Goal: Task Accomplishment & Management: Manage account settings

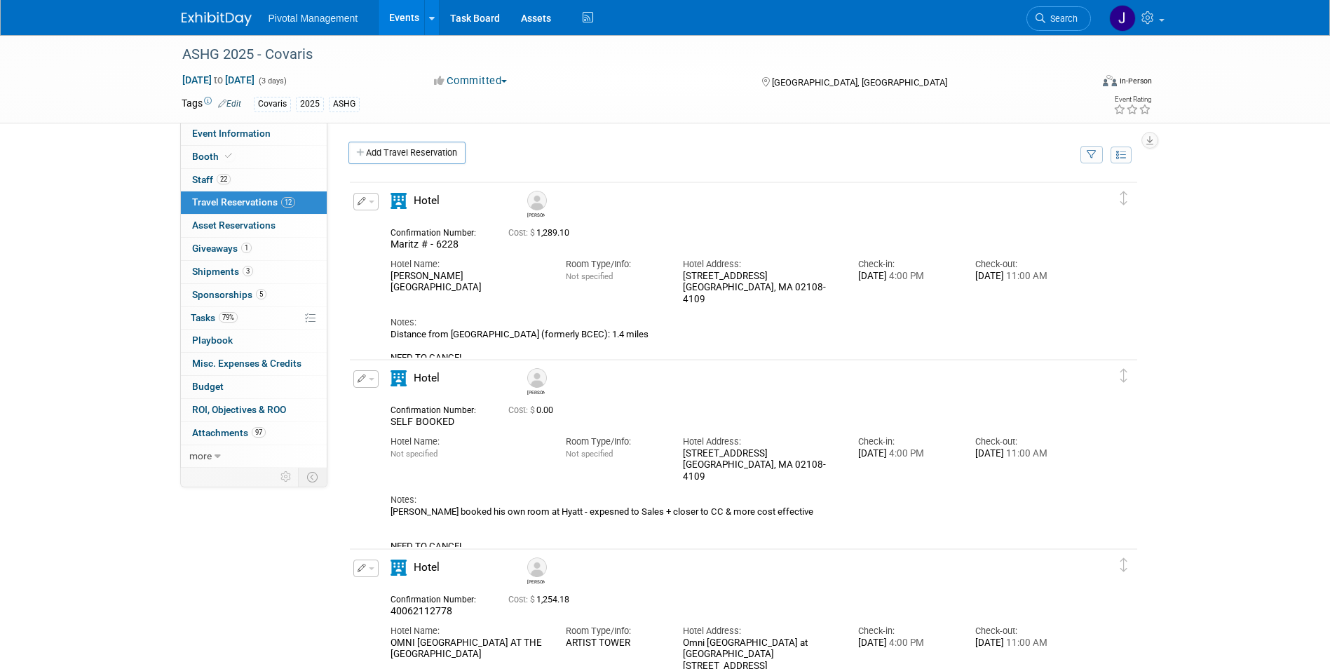
click at [1057, 35] on div "Pivotal Management Events Add Event Bulk Upload Events Shareable Event Boards R…" at bounding box center [665, 18] width 1330 height 36
click at [1064, 17] on span "Search" at bounding box center [1061, 18] width 32 height 11
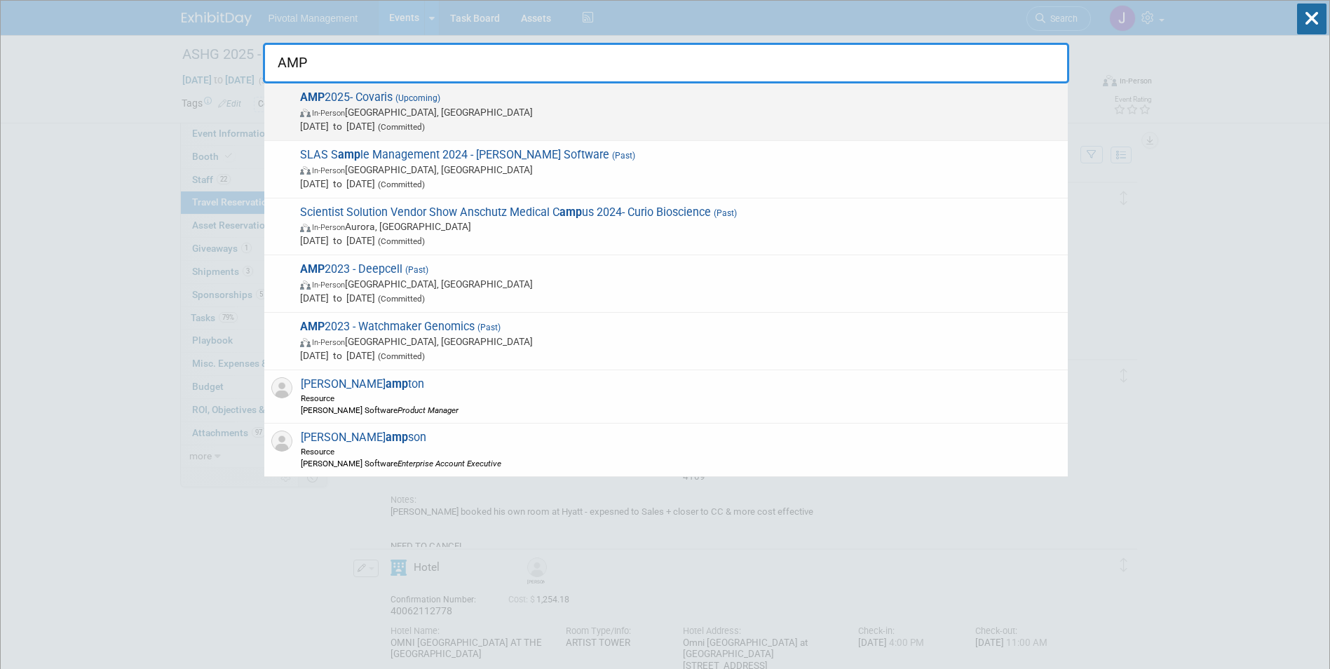
type input "AMP"
click at [716, 136] on div "AMP 2025- Covaris (Upcoming) In-Person Boston, MA Nov 11, 2025 to Nov 15, 2025 …" at bounding box center [665, 111] width 803 height 57
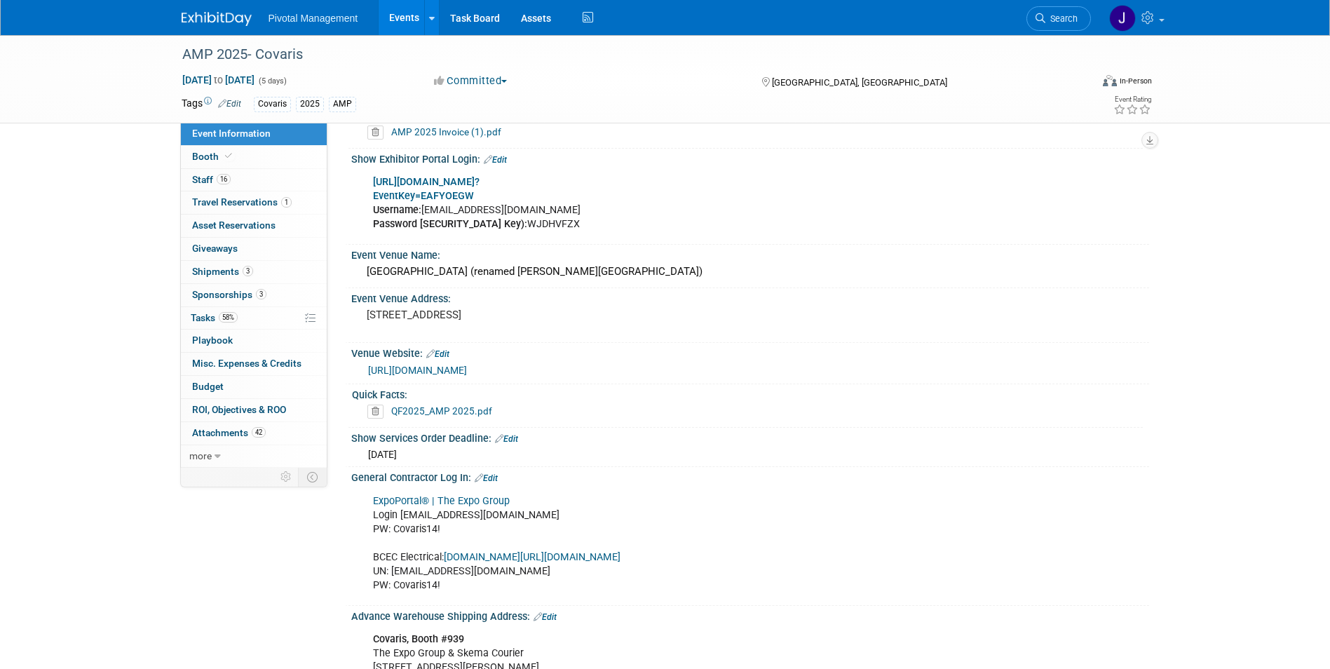
scroll to position [1402, 0]
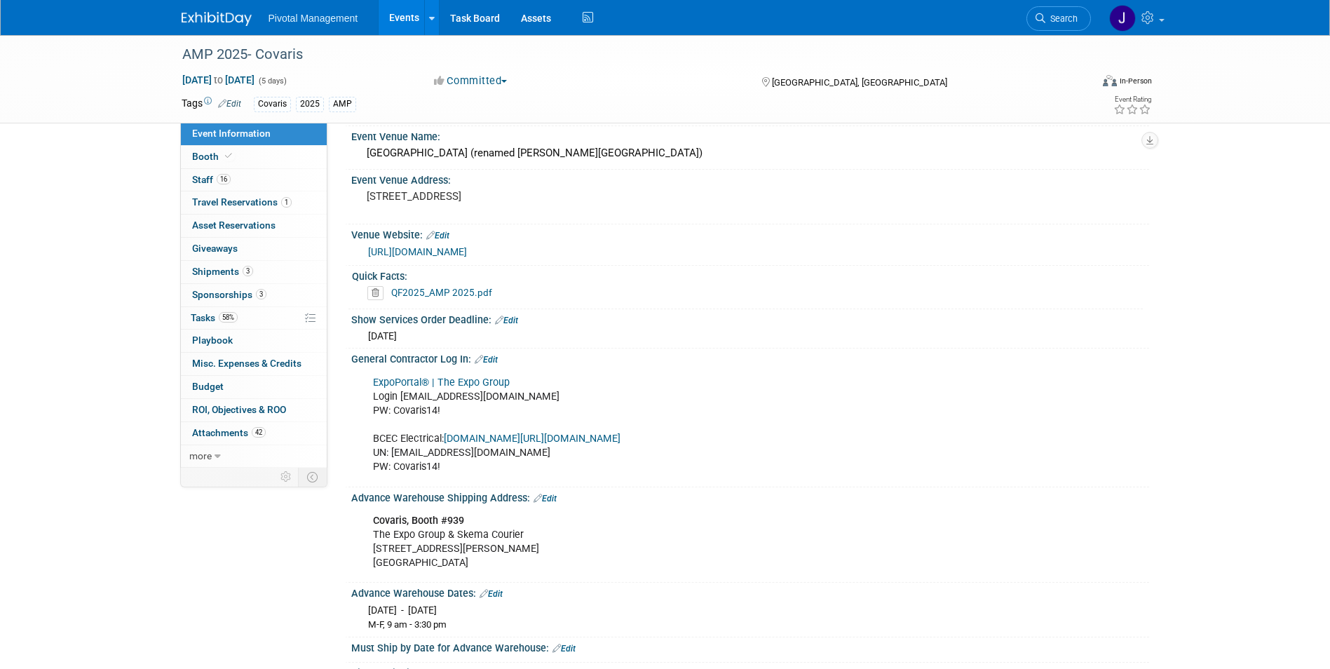
click at [400, 15] on link "Events" at bounding box center [403, 17] width 51 height 35
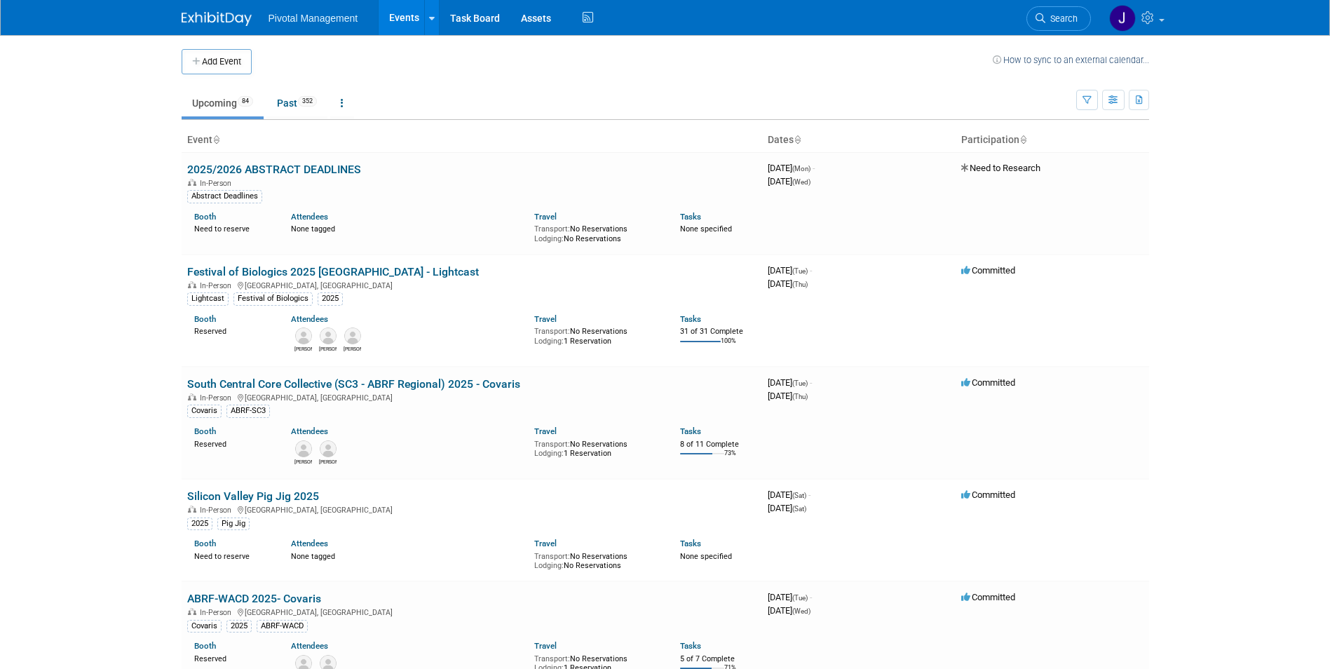
click at [1065, 18] on span "Search" at bounding box center [1061, 18] width 32 height 11
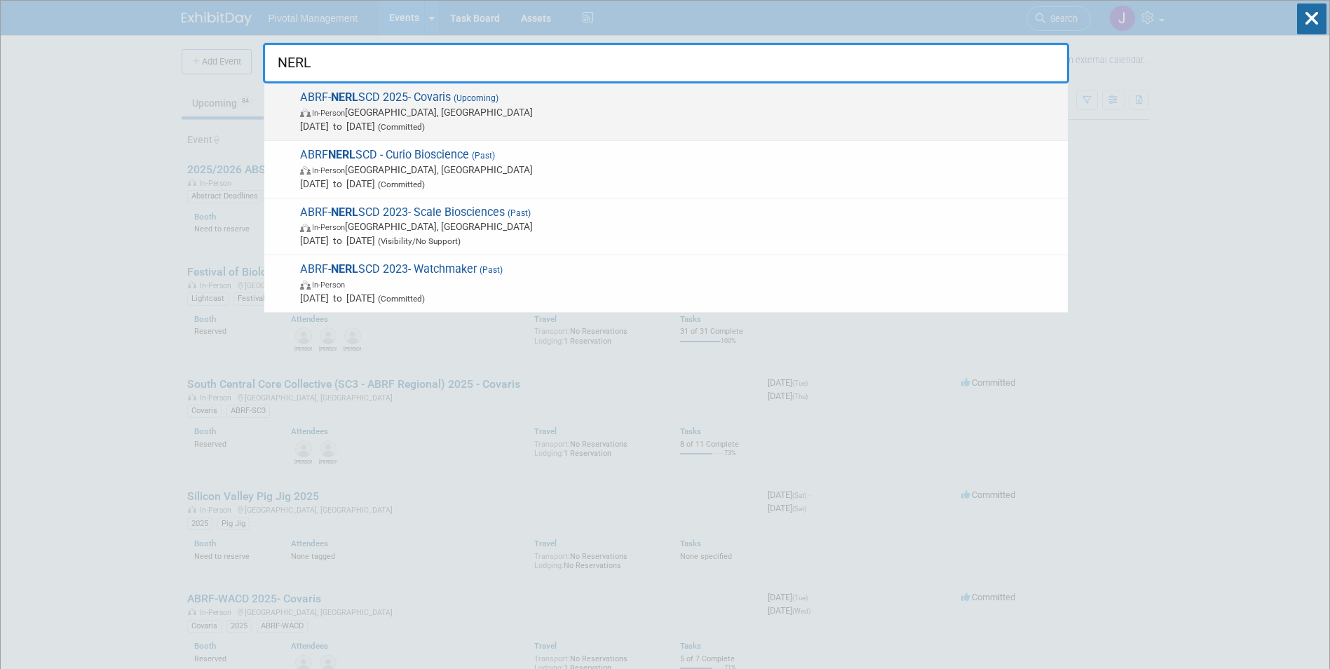
type input "NERL"
click at [649, 116] on span "In-Person New Haven, CT" at bounding box center [680, 112] width 760 height 14
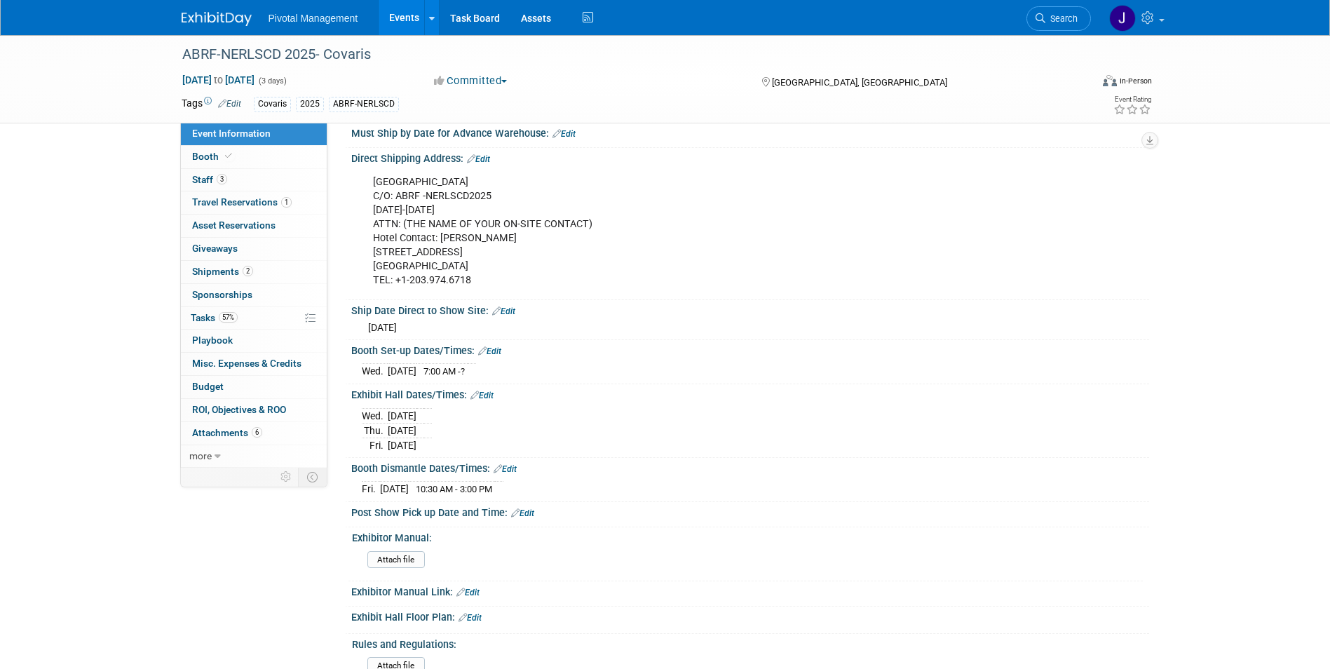
scroll to position [1682, 0]
click at [487, 389] on link "Edit" at bounding box center [481, 394] width 23 height 10
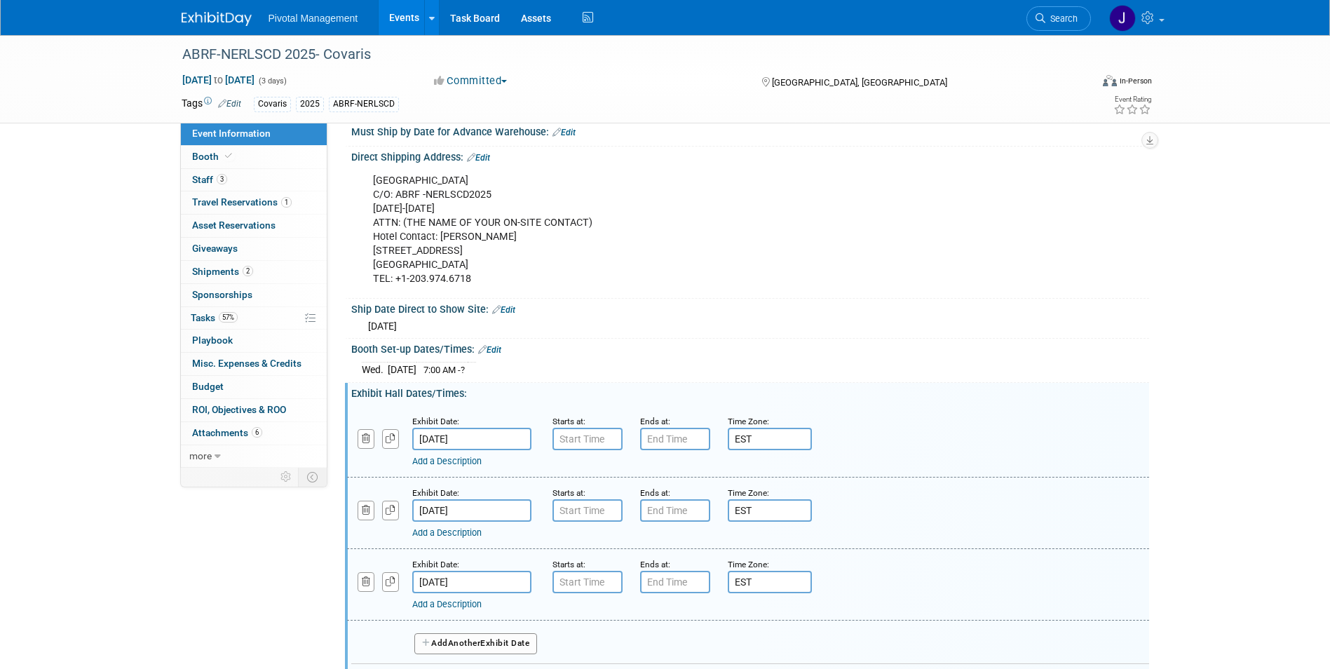
click at [599, 428] on input "text" at bounding box center [587, 439] width 70 height 22
type input "7:00 AM"
drag, startPoint x: 602, startPoint y: 425, endPoint x: 541, endPoint y: 422, distance: 61.1
click at [542, 422] on div "Starts at: 7:00 AM 07 : 00 AM 12 01 02 03 04 05 06 07 08 09 10 11 00 05 10 15 2…" at bounding box center [586, 432] width 88 height 36
click at [589, 428] on input ":00 PM" at bounding box center [587, 439] width 70 height 22
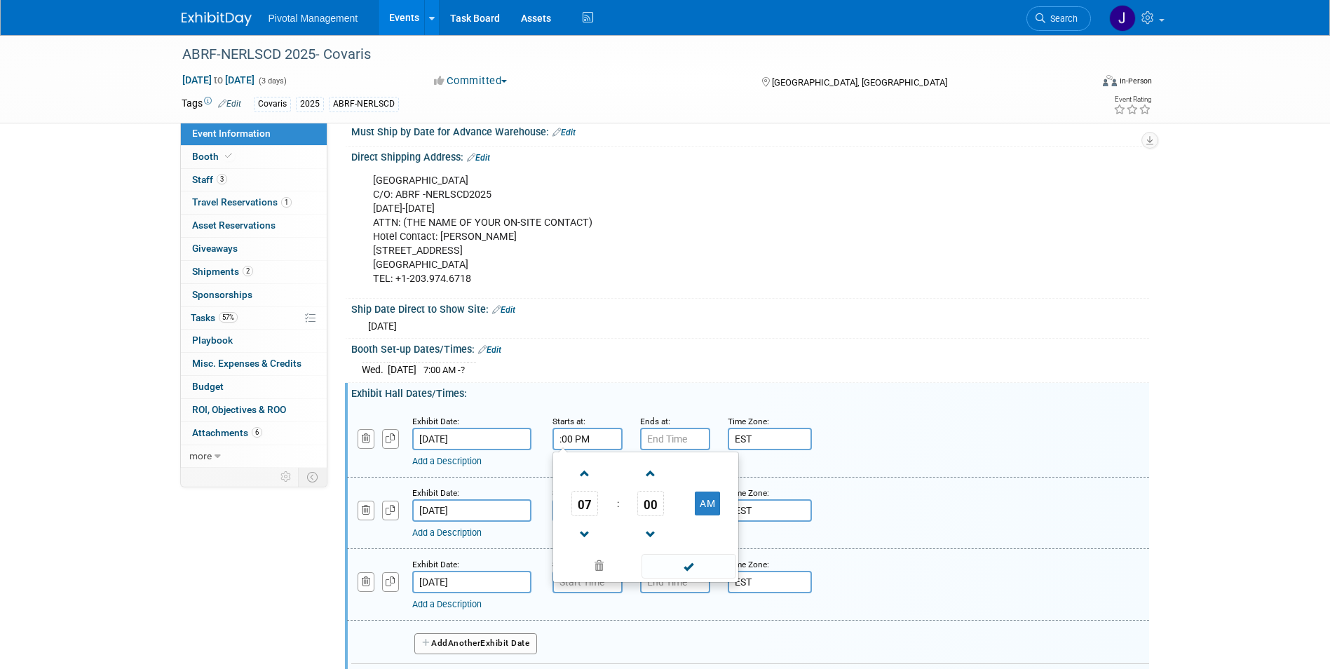
click at [589, 428] on input ":00 PM" at bounding box center [587, 439] width 70 height 22
type input "6:00 PM"
click at [671, 428] on input "text" at bounding box center [675, 439] width 70 height 22
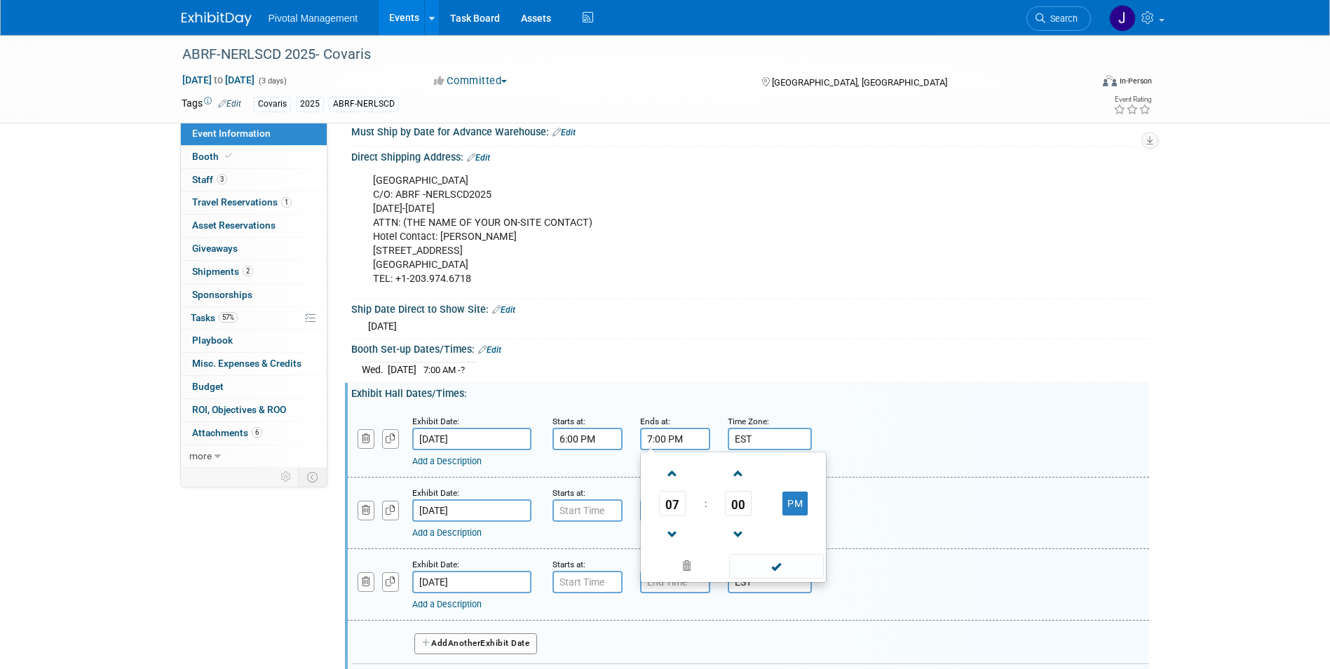
drag, startPoint x: 688, startPoint y: 421, endPoint x: 617, endPoint y: 423, distance: 70.1
click at [618, 423] on div "Exhibit Date: Oct 8, 2025 Starts at: 6:00 PM Ends at: 7:00 PM 07 : 00 PM 12 01 …" at bounding box center [748, 441] width 802 height 71
type input "7"
type input "8:30 PM"
click at [470, 456] on link "Add a Description" at bounding box center [446, 461] width 69 height 11
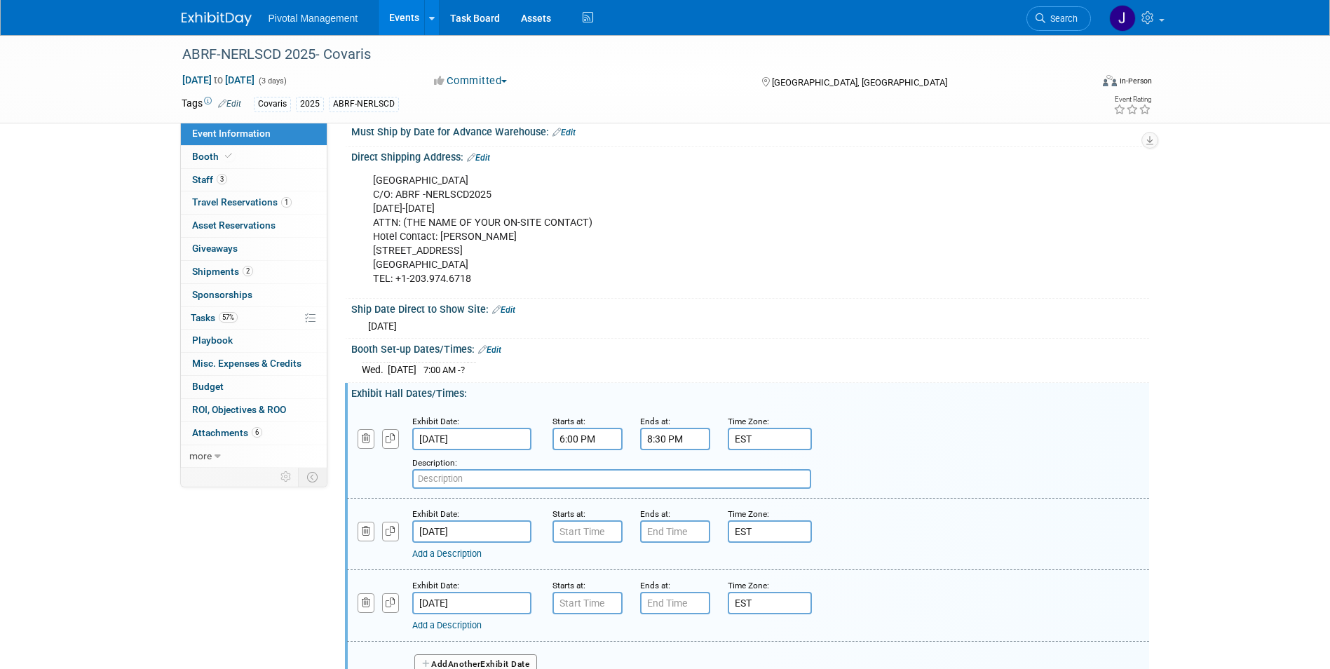
click at [470, 469] on input "text" at bounding box center [611, 479] width 399 height 20
type input "P"
click at [523, 470] on input "Reception at Peabody" at bounding box center [611, 479] width 399 height 20
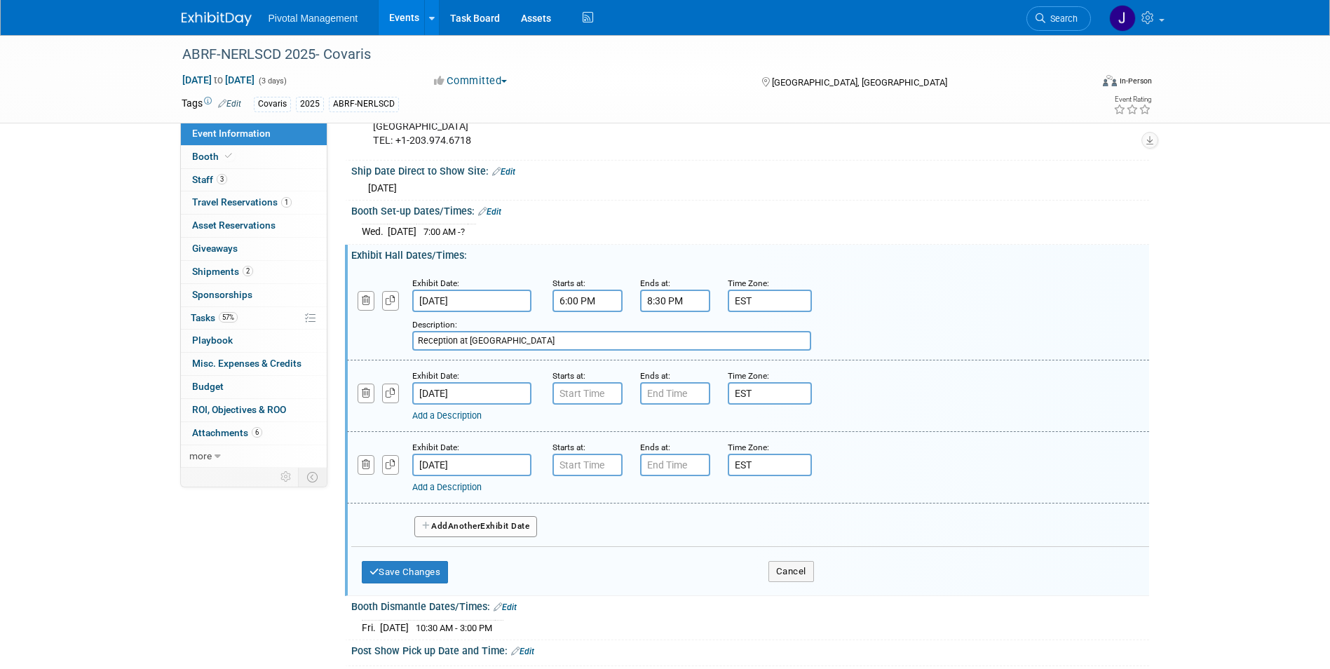
scroll to position [1822, 0]
type input "Reception at Peabody"
click at [416, 559] on button "Save Changes" at bounding box center [405, 570] width 87 height 22
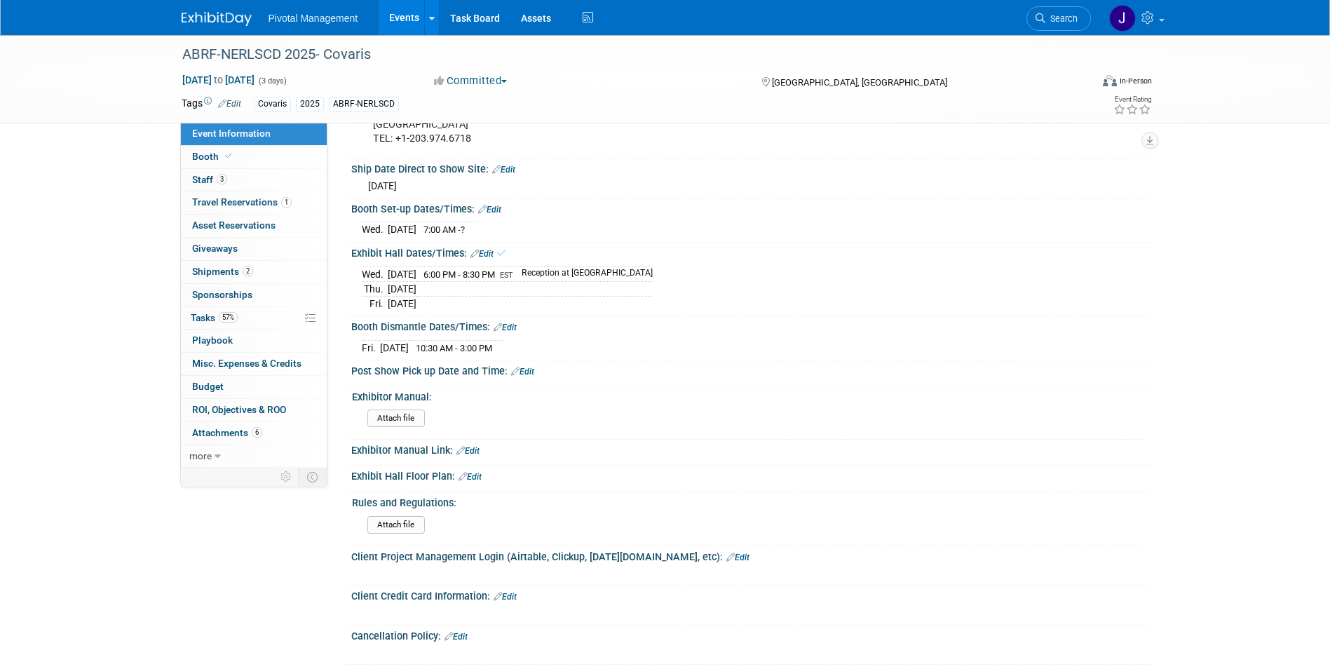
click at [496, 205] on link "Edit" at bounding box center [489, 210] width 23 height 10
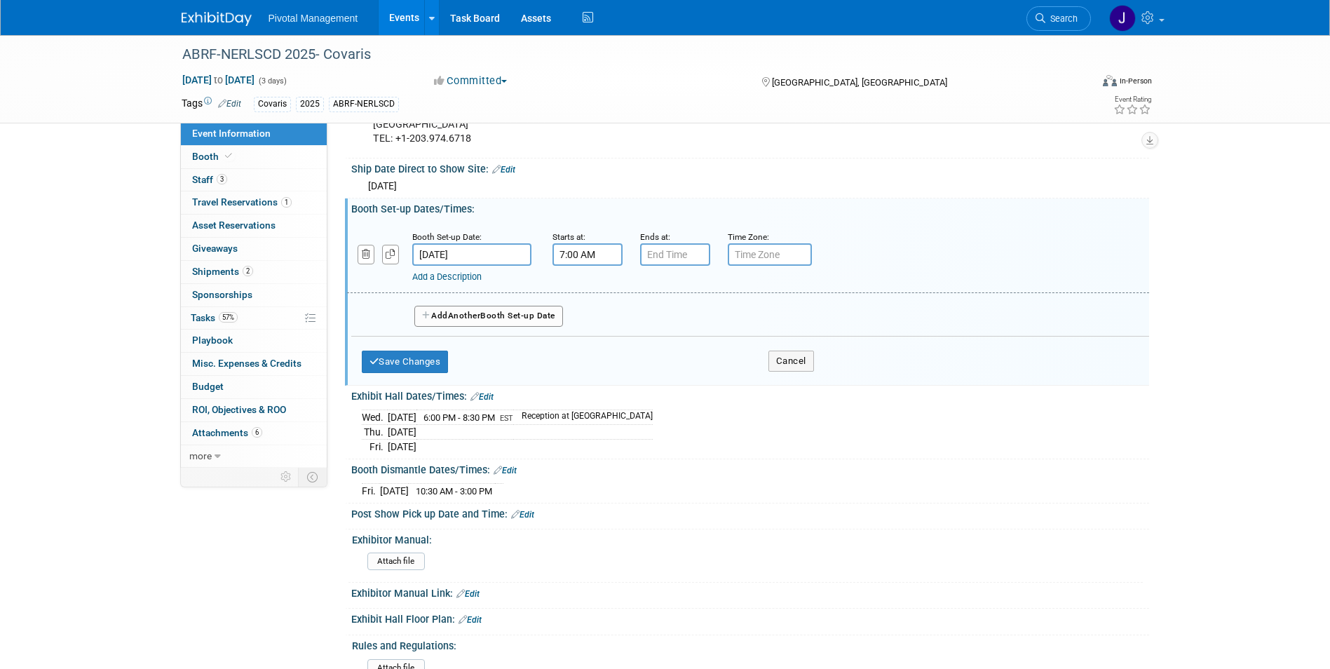
type input "7:00 PM"
click at [707, 243] on input "7:00 PM" at bounding box center [675, 254] width 70 height 22
click at [619, 243] on div "Booth Set-up Date: Oct 8, 2025 Starts at: 7:00 AM Ends at: 7:00 PM 07 : 00 PM 1…" at bounding box center [748, 256] width 802 height 71
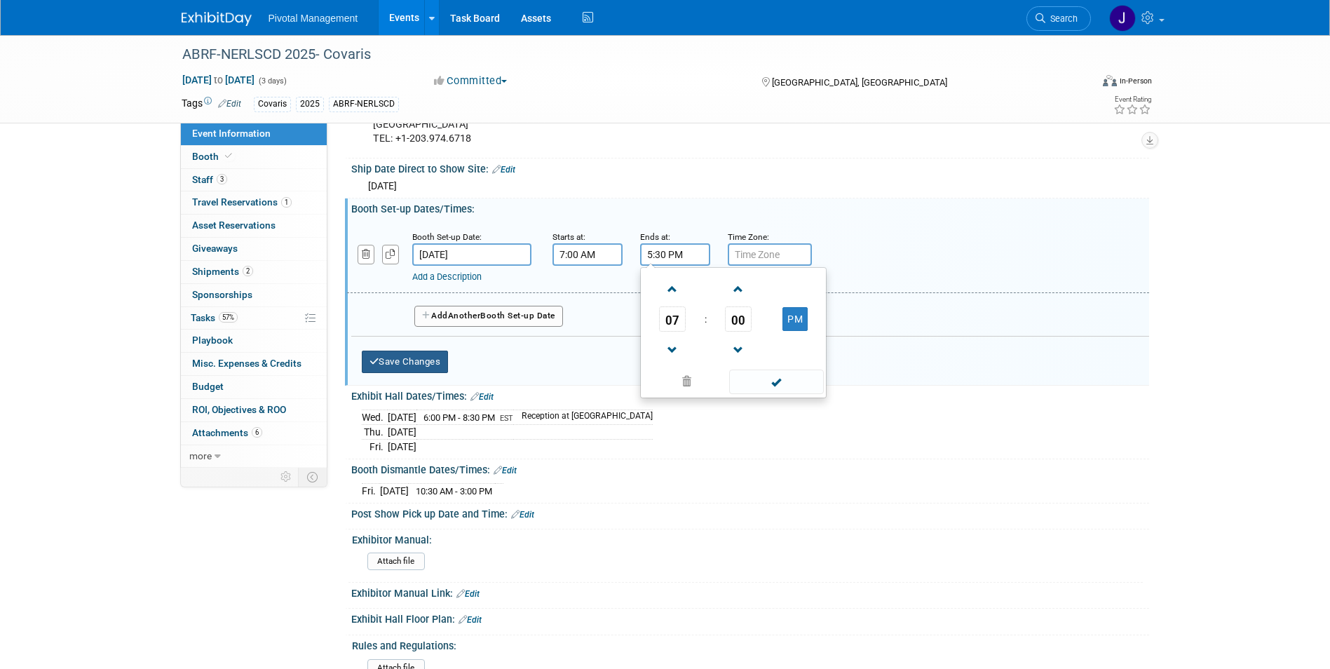
type input "5:30 PM"
click at [431, 350] on button "Save Changes" at bounding box center [405, 361] width 87 height 22
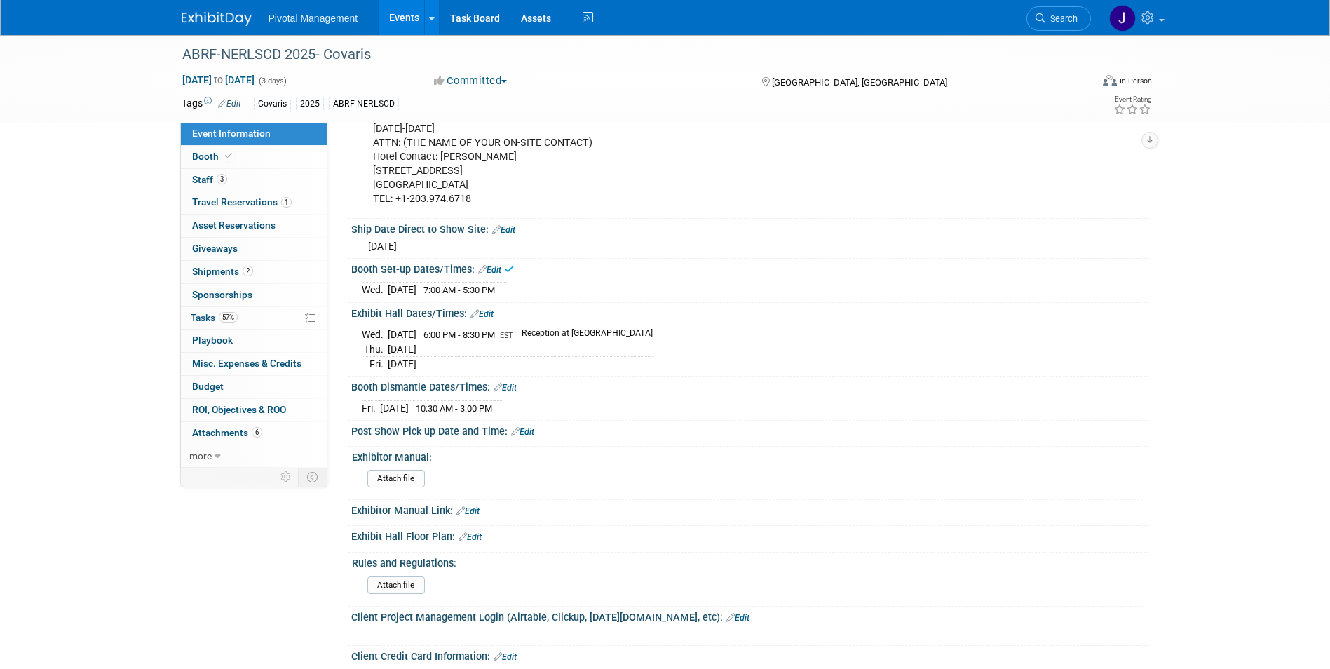
scroll to position [1682, 0]
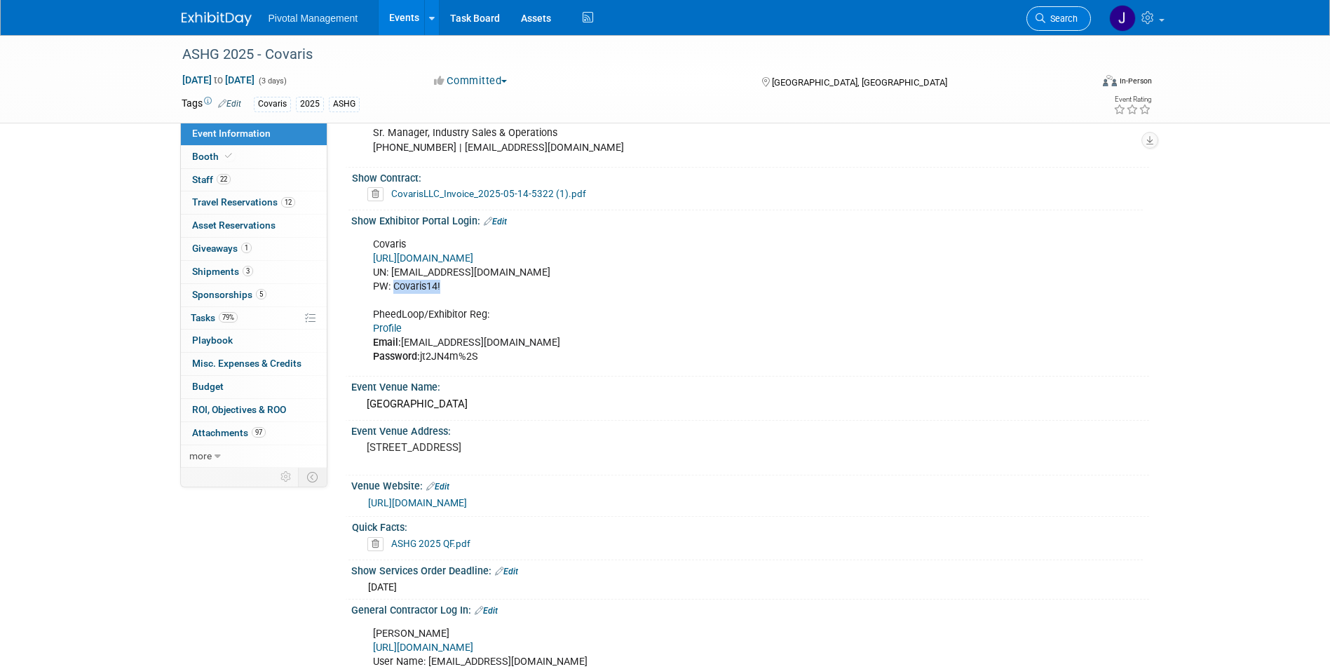
scroll to position [911, 0]
click at [1044, 27] on link "Search" at bounding box center [1058, 18] width 64 height 25
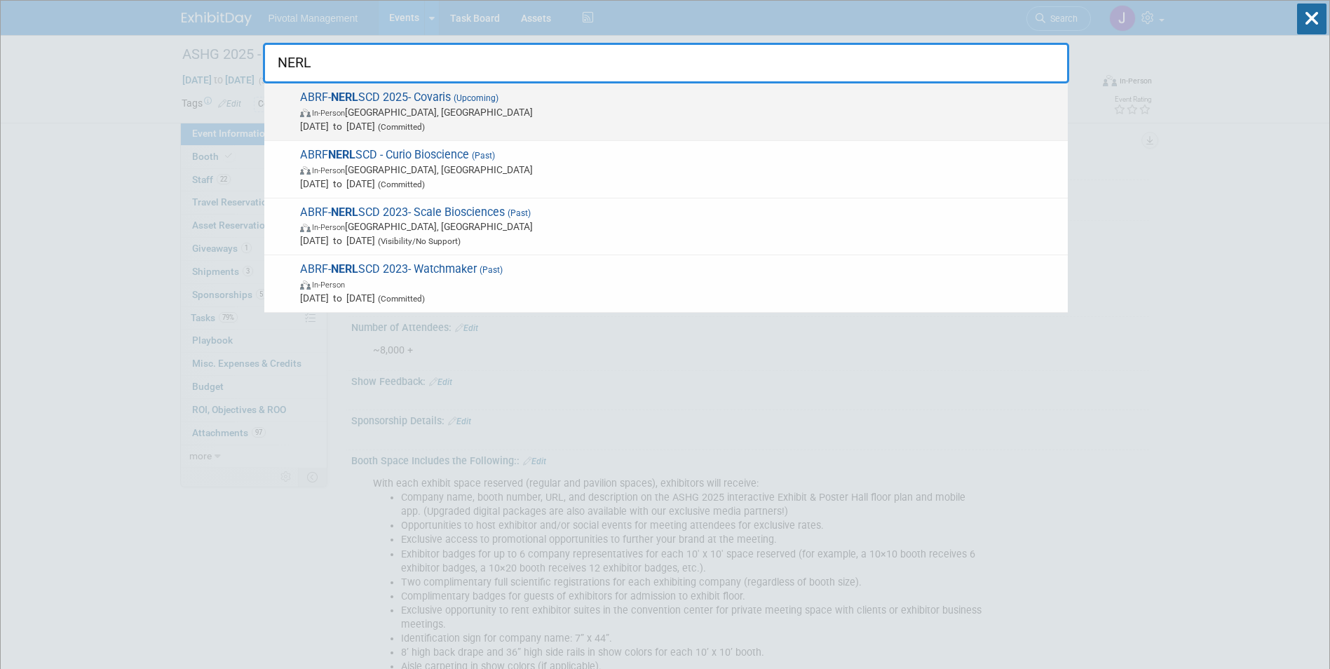
type input "NERL"
click at [434, 104] on span "ABRF- NERL SCD 2025- Covaris (Upcoming) In-Person New Haven, CT Oct 8, 2025 to …" at bounding box center [678, 111] width 765 height 43
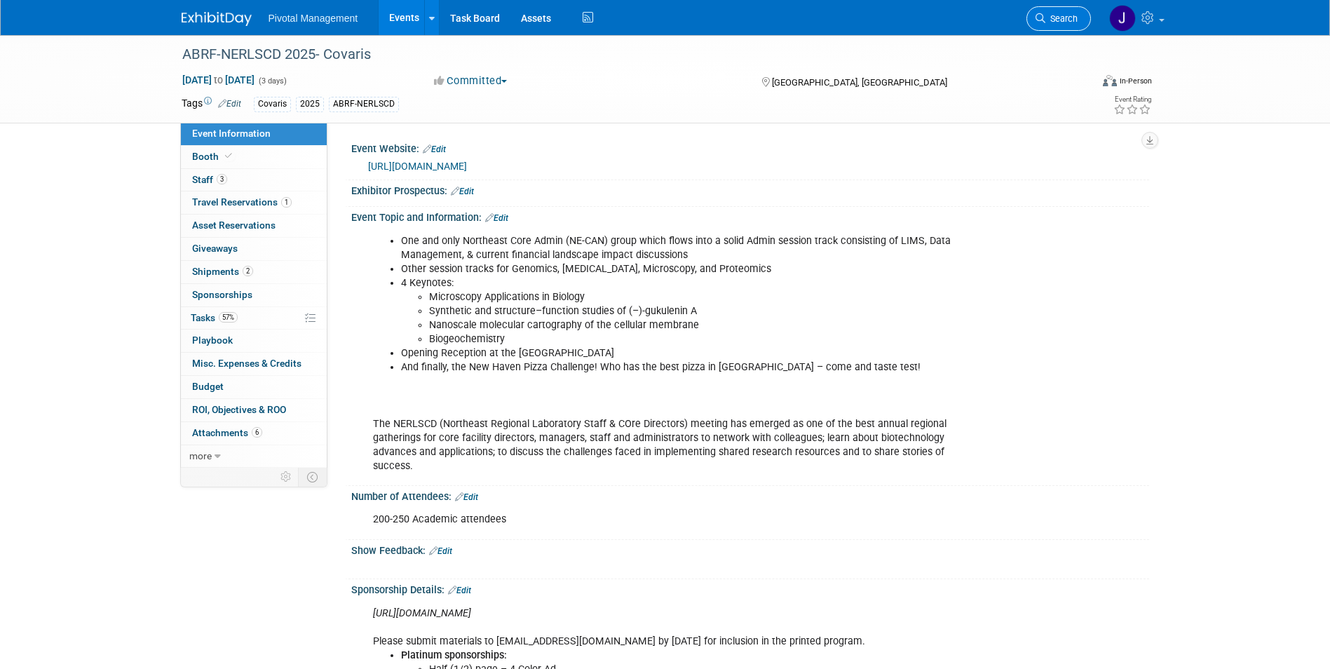
click at [1078, 15] on link "Search" at bounding box center [1058, 18] width 64 height 25
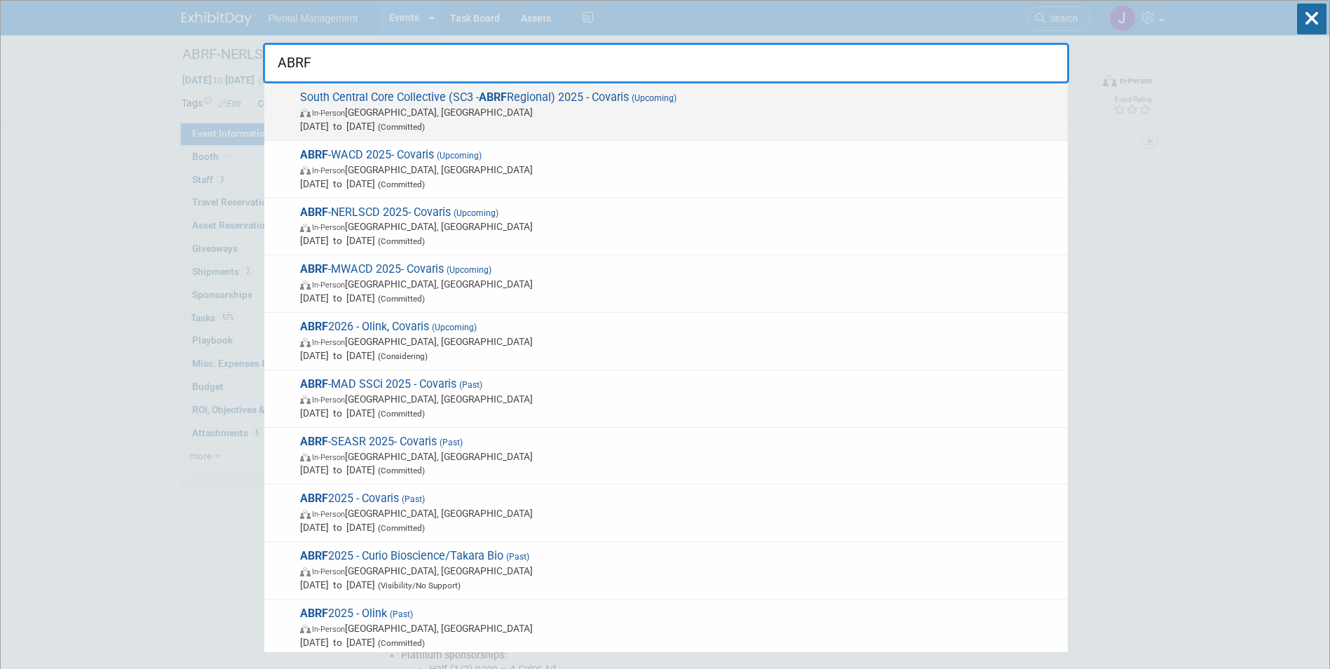
type input "ABRF"
click at [696, 102] on span "South Central Core Collective (SC3 - ABRF Regional) 2025 - Covaris (Upcoming) I…" at bounding box center [678, 111] width 765 height 43
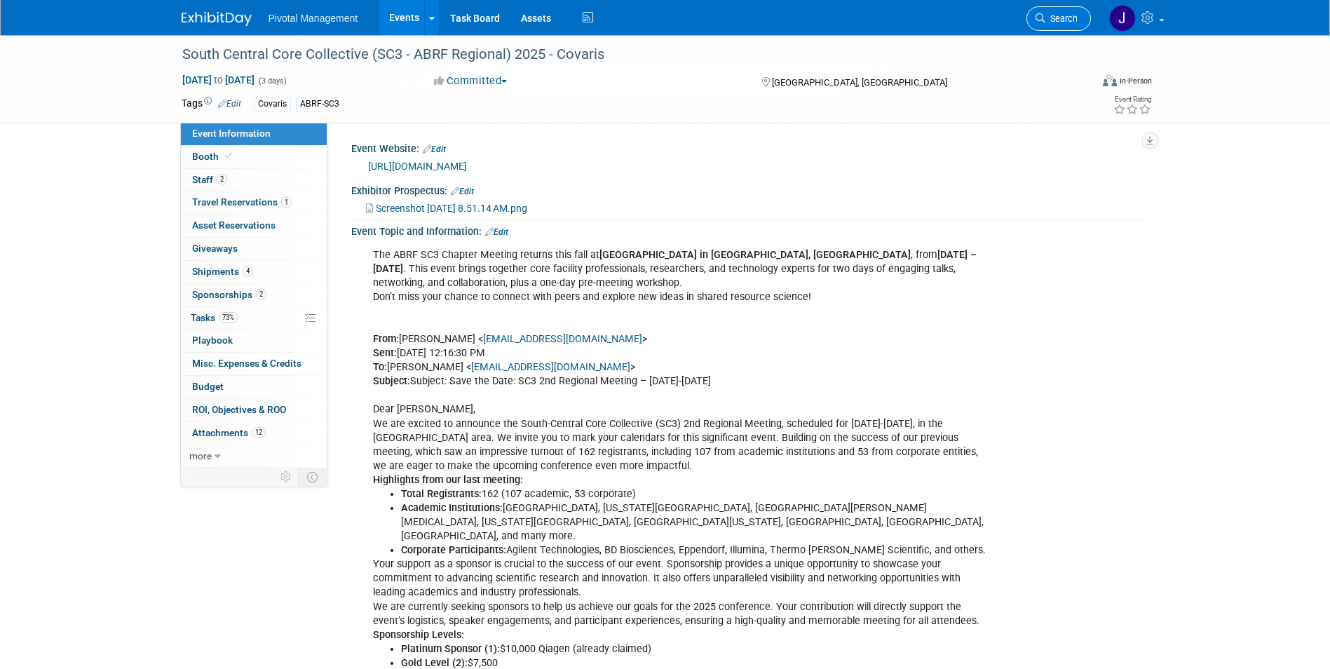
click at [1057, 11] on link "Search" at bounding box center [1058, 18] width 64 height 25
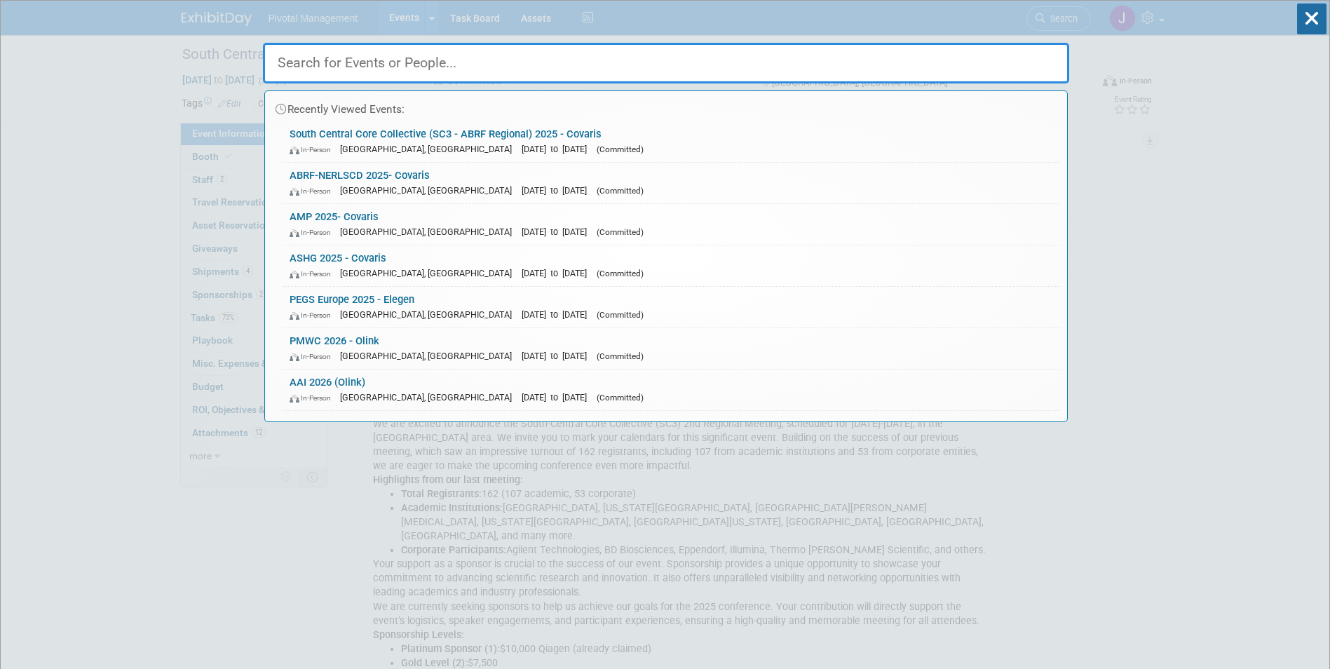
type input "C"
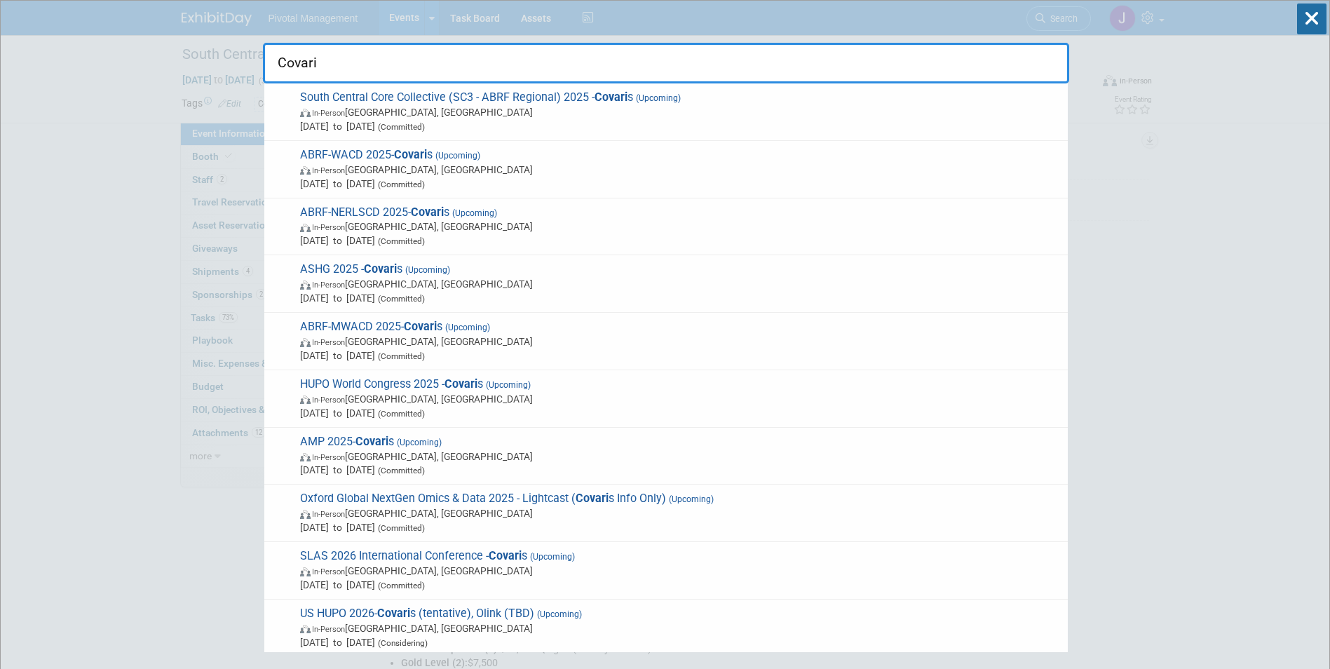
type input "Covaris"
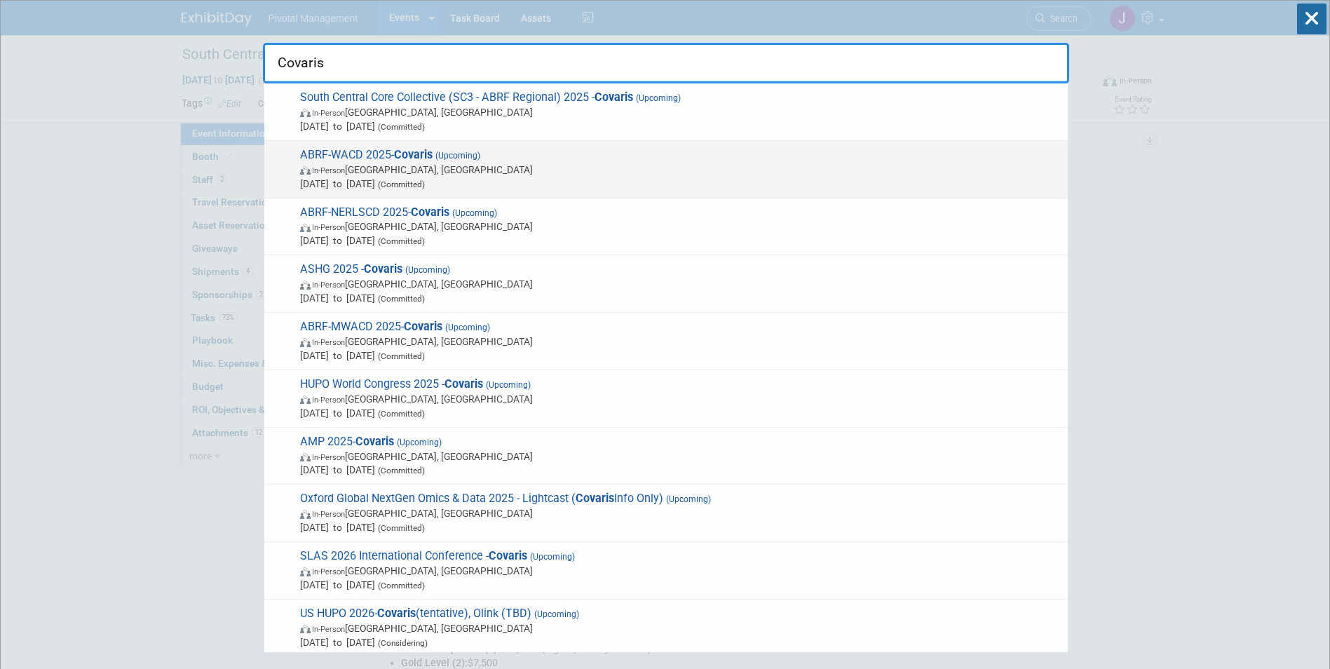
click at [522, 152] on span "ABRF-WACD 2025- Covaris (Upcoming) In-Person Seattle, WA Oct 7, 2025 to Oct 8, …" at bounding box center [678, 169] width 765 height 43
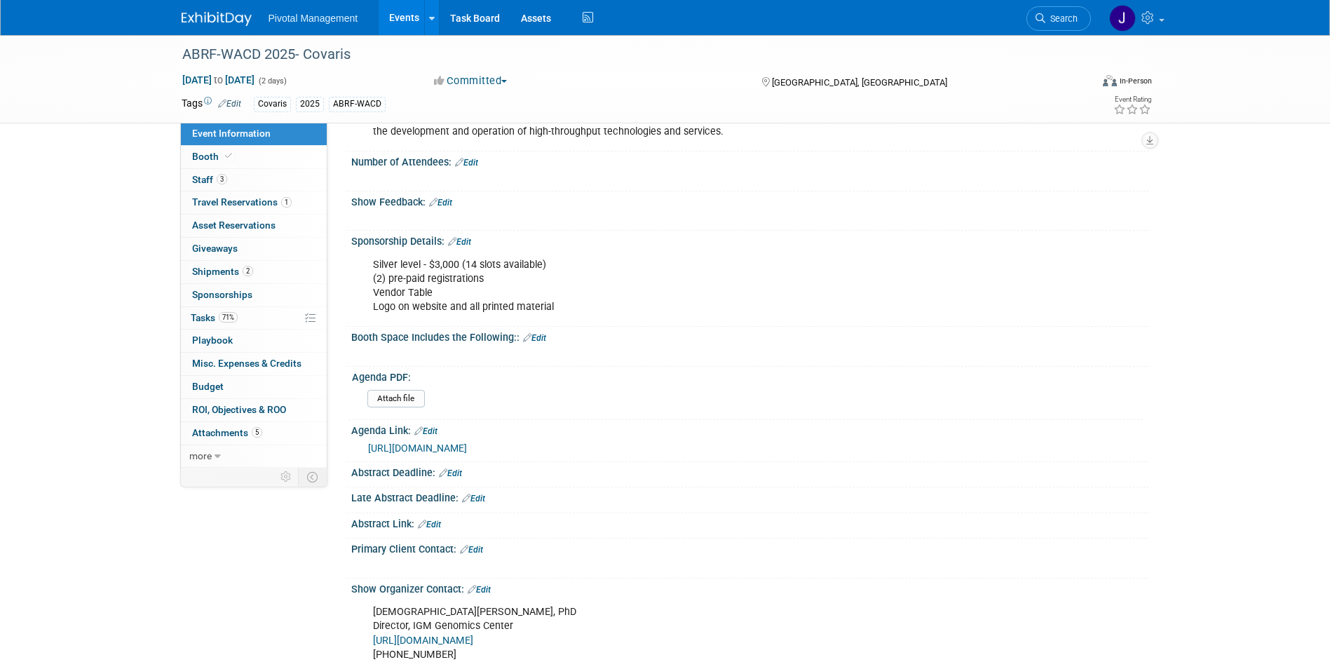
scroll to position [421, 0]
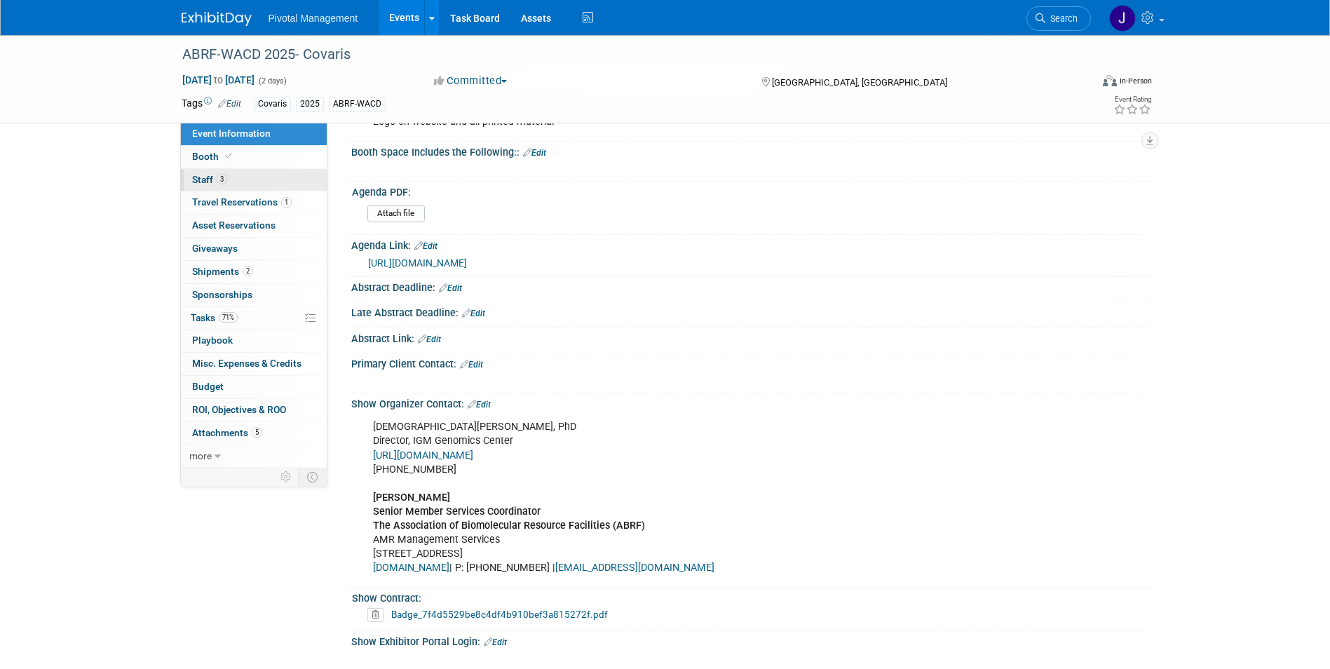
click at [261, 176] on link "3 Staff 3" at bounding box center [254, 180] width 146 height 22
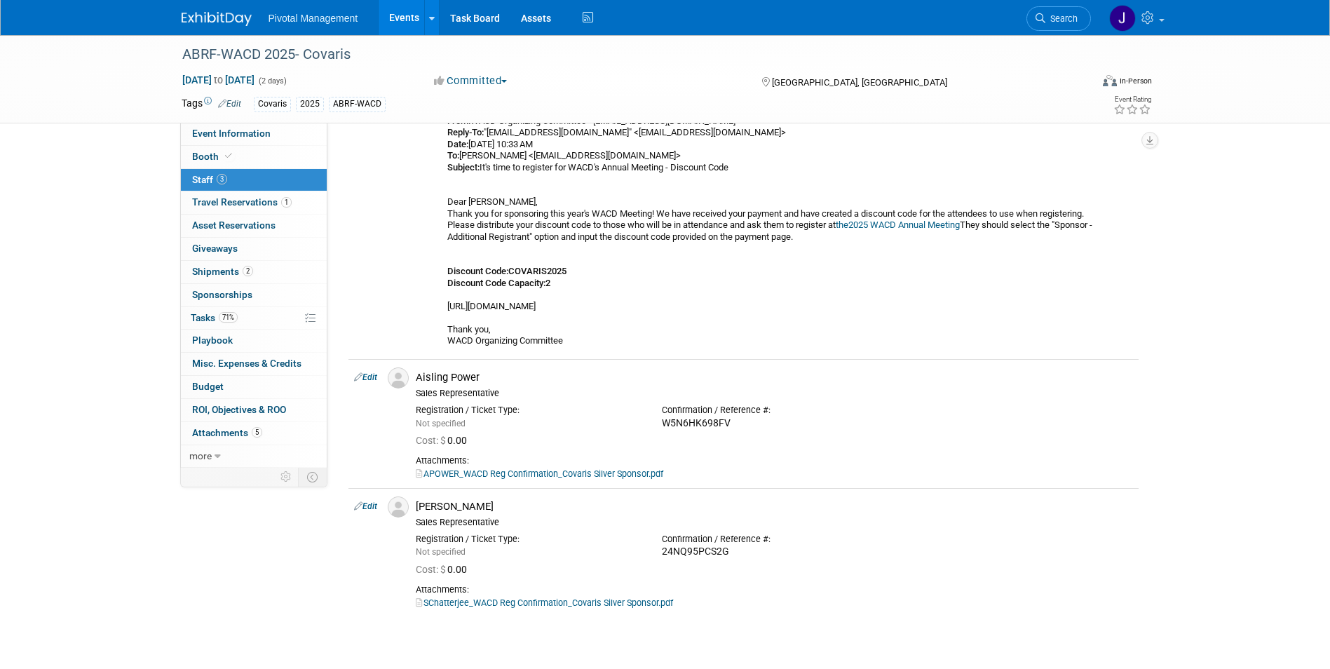
scroll to position [210, 0]
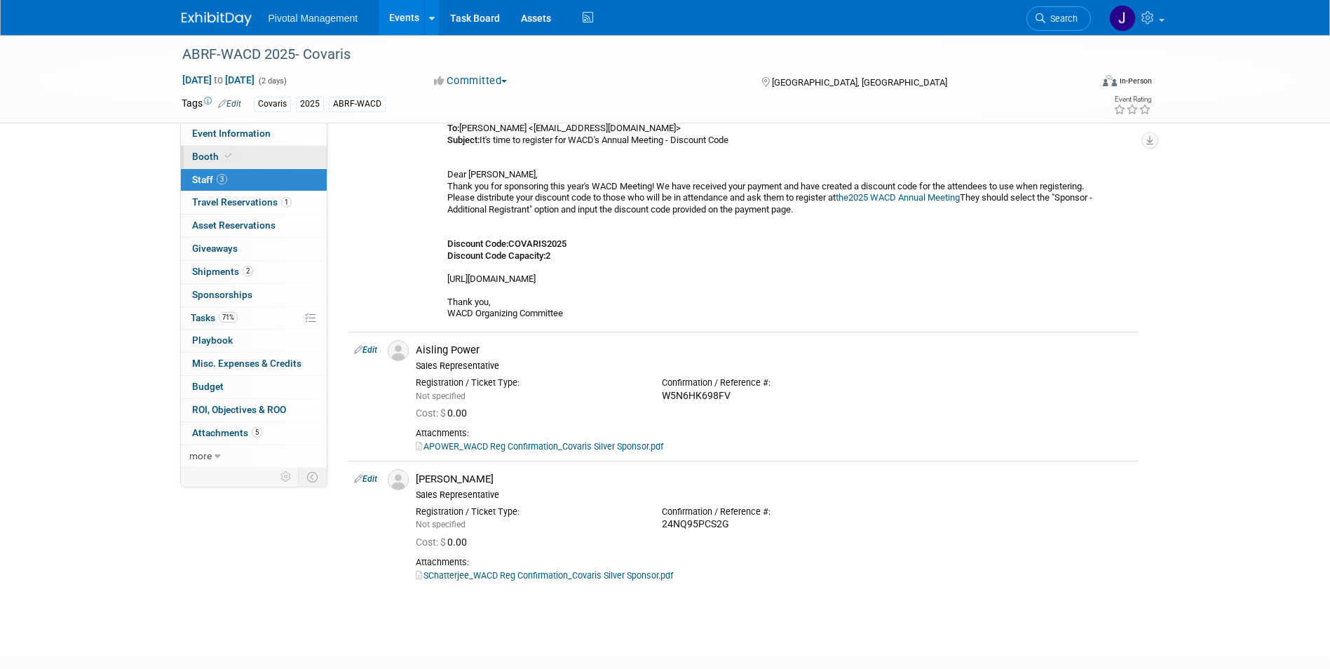
click at [264, 158] on link "Booth" at bounding box center [254, 157] width 146 height 22
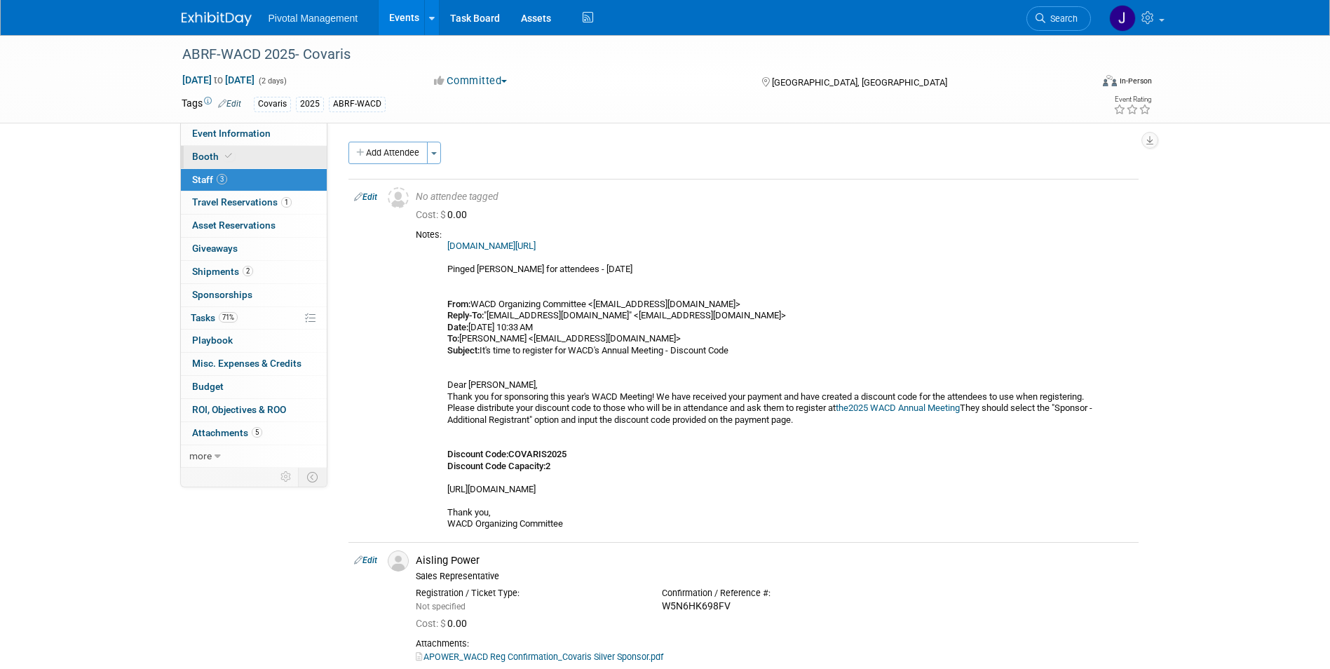
select select "Yes"
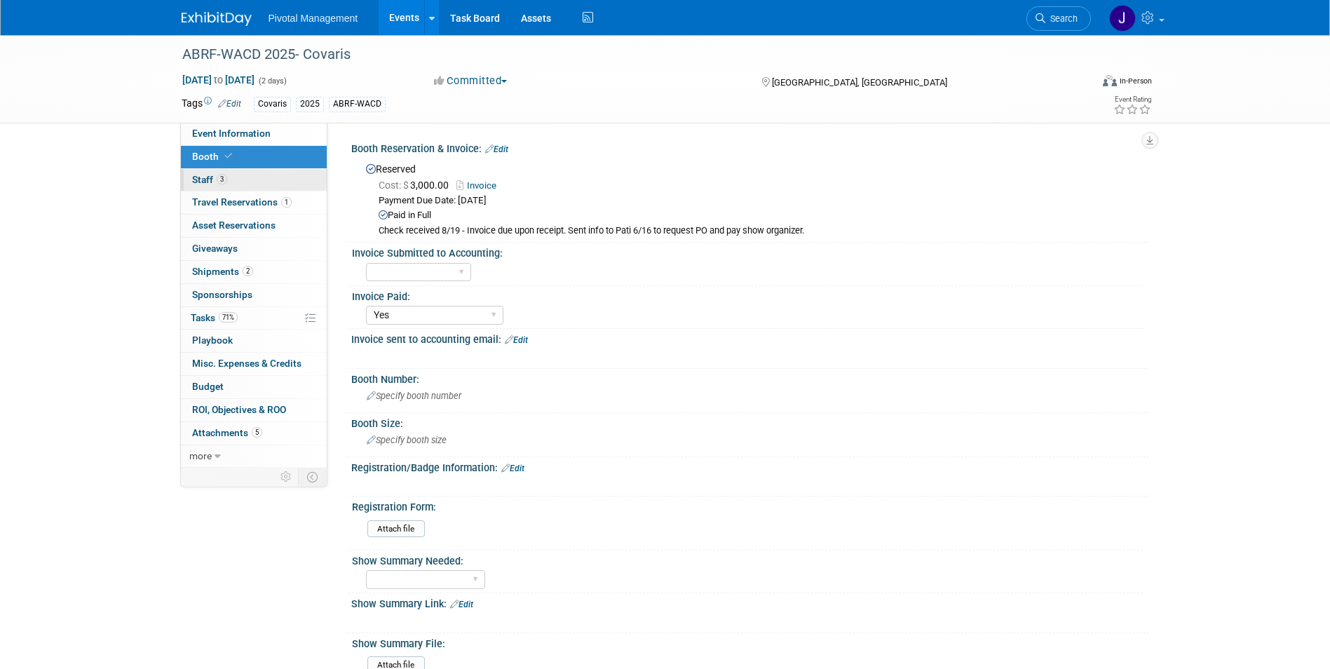
click at [254, 182] on link "3 Staff 3" at bounding box center [254, 180] width 146 height 22
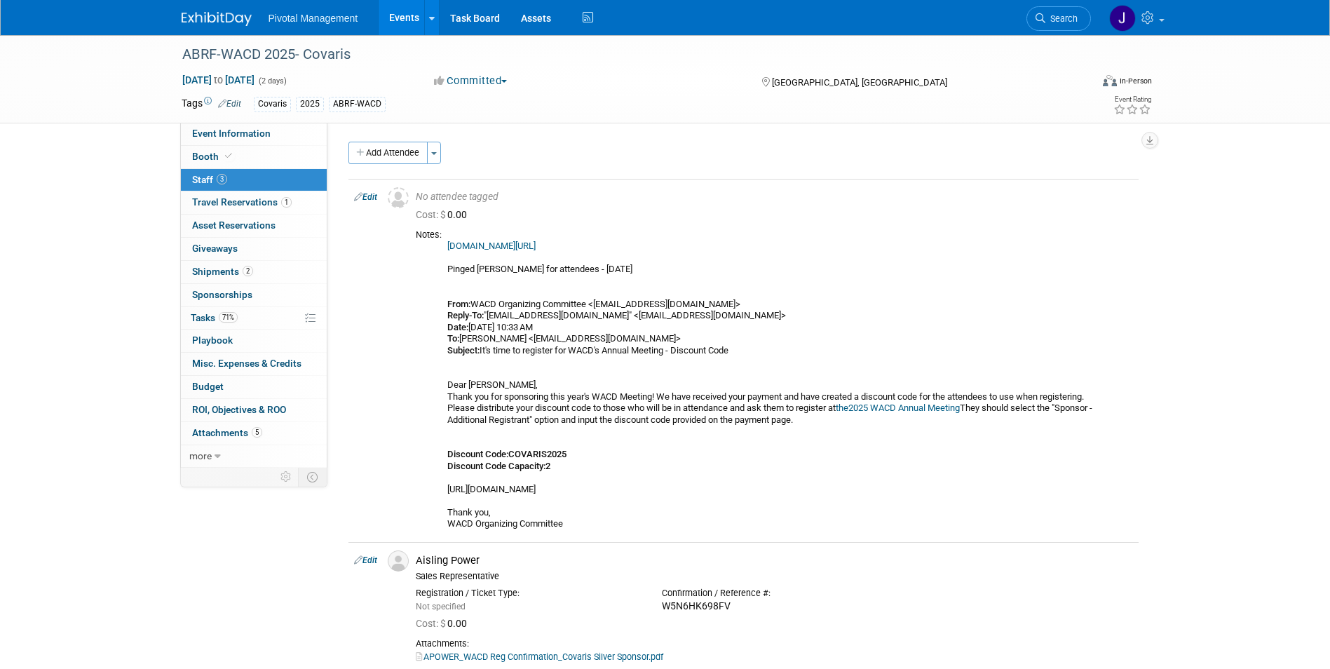
click at [256, 191] on link "3 Staff 3" at bounding box center [254, 180] width 146 height 22
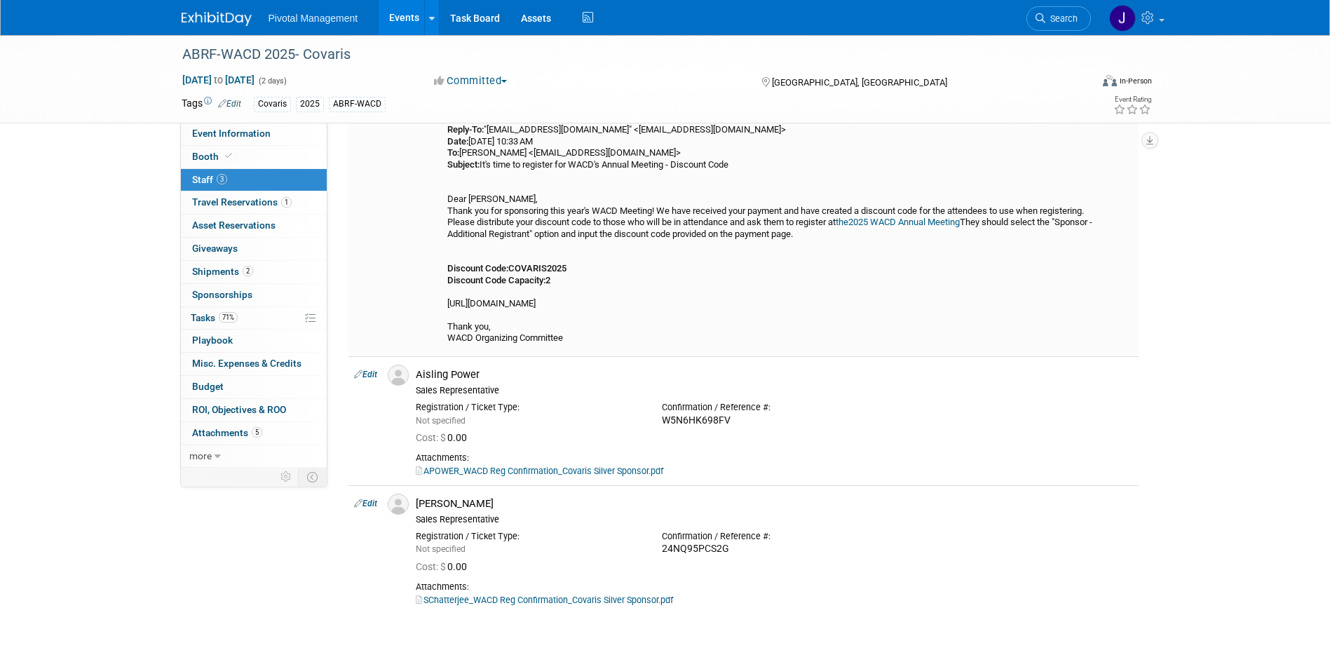
scroll to position [210, 0]
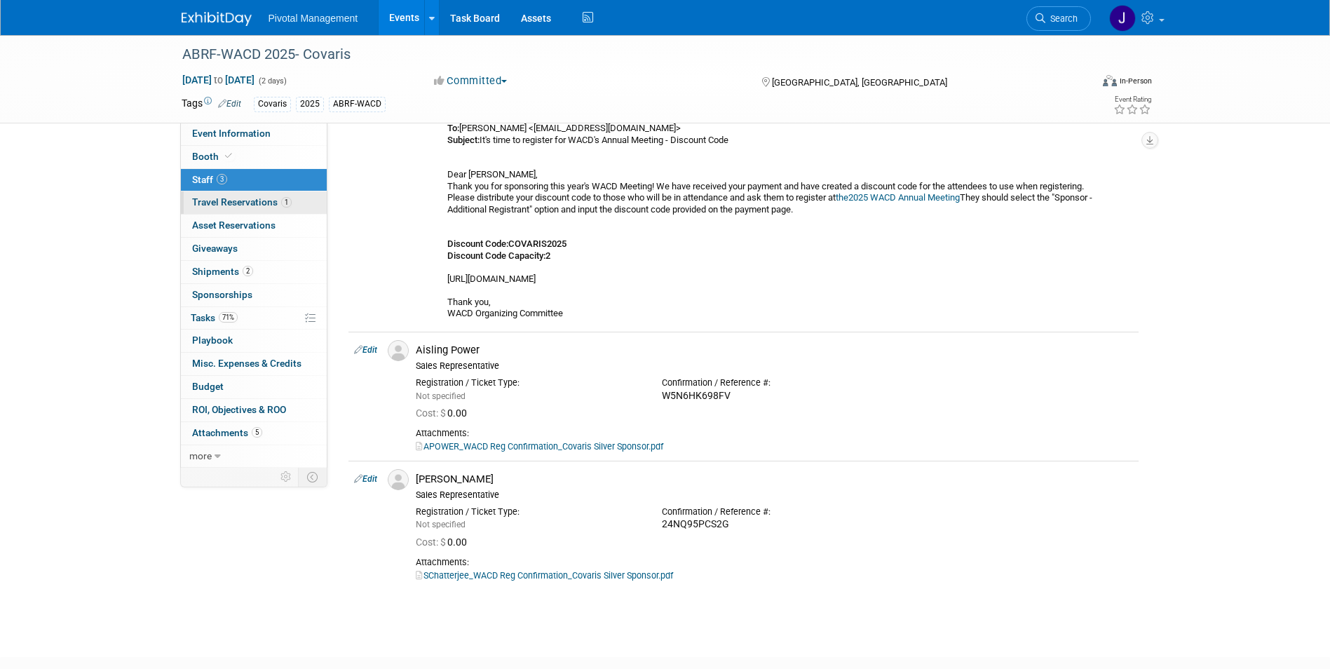
click at [280, 196] on span "Travel Reservations 1" at bounding box center [242, 201] width 100 height 11
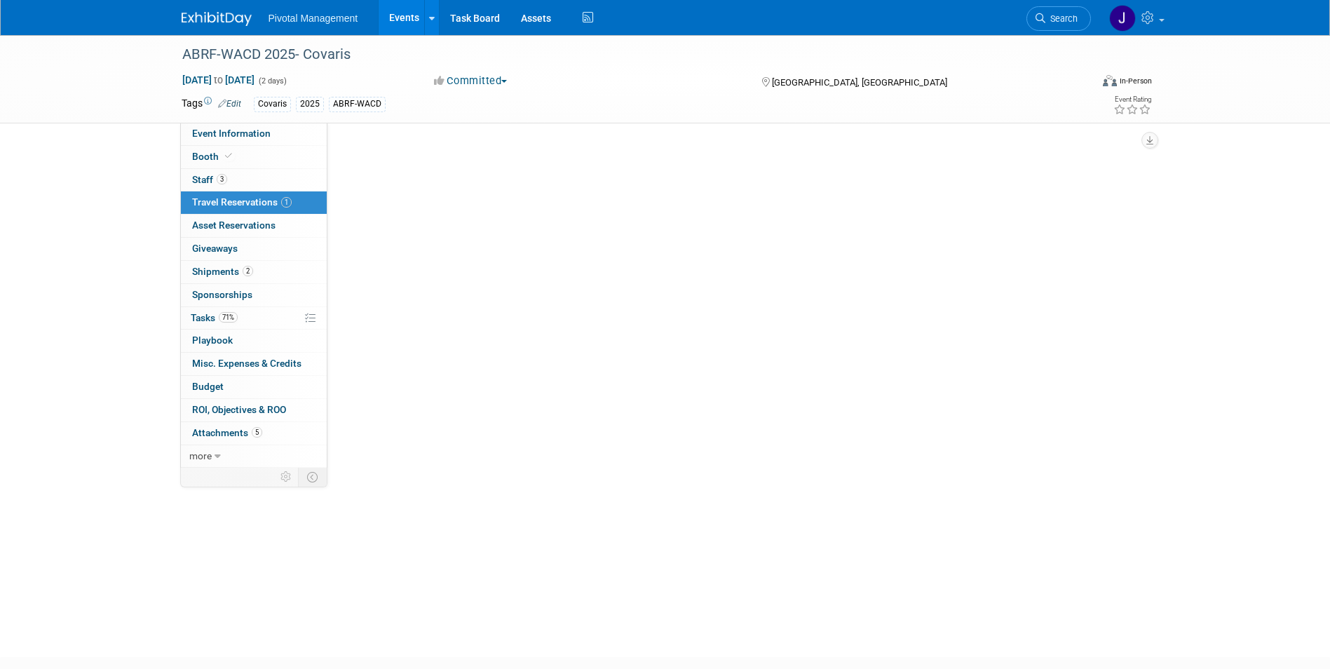
scroll to position [0, 0]
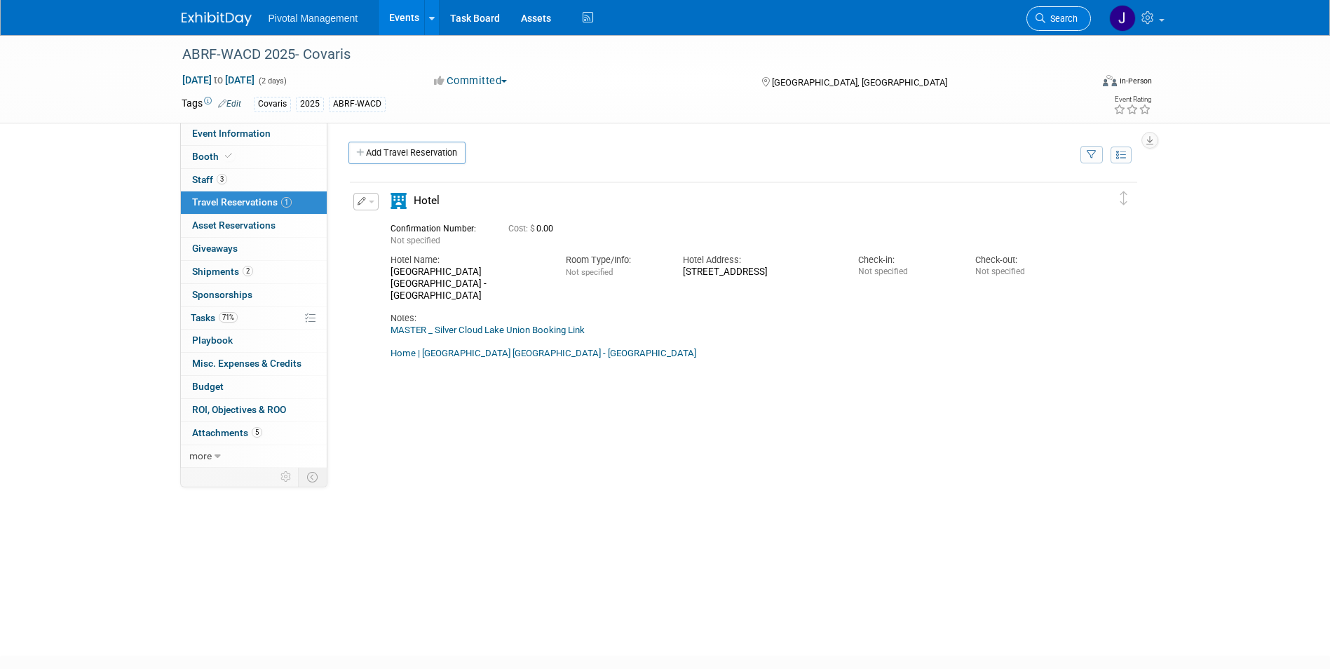
click at [1044, 25] on link "Search" at bounding box center [1058, 18] width 64 height 25
drag, startPoint x: 1044, startPoint y: 25, endPoint x: 1046, endPoint y: 12, distance: 12.7
click at [1046, 12] on link "Search" at bounding box center [1058, 18] width 64 height 25
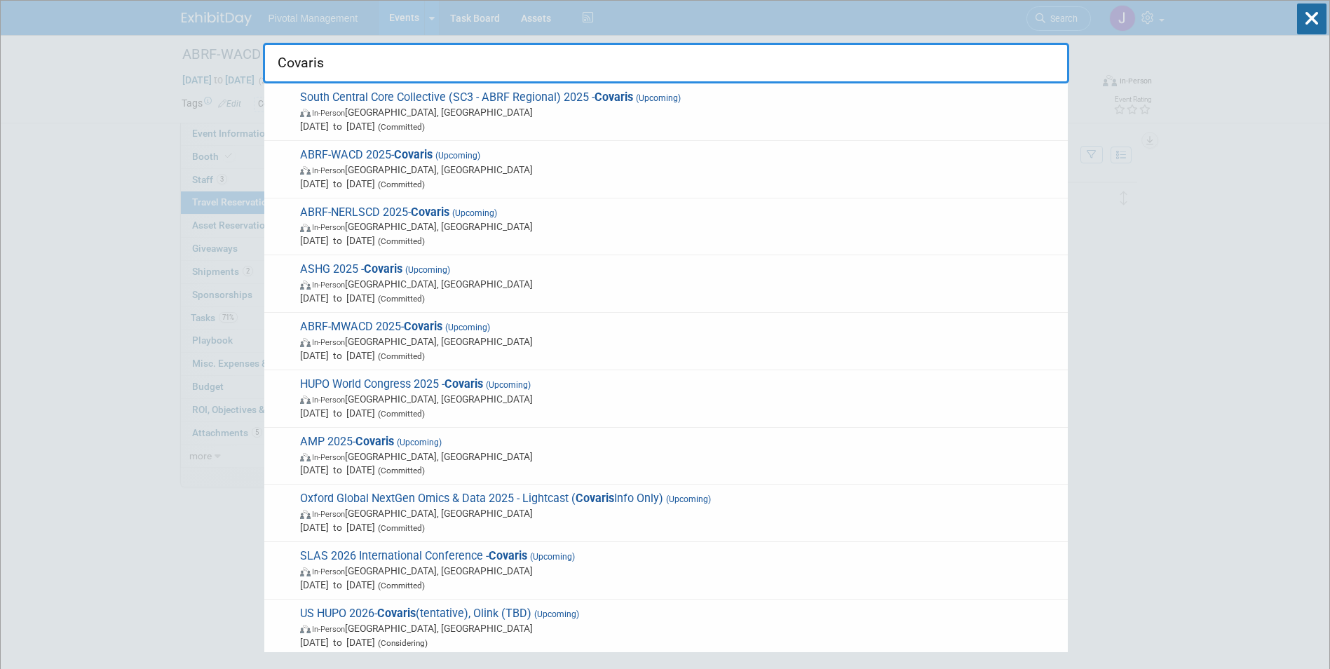
type input "Covaris"
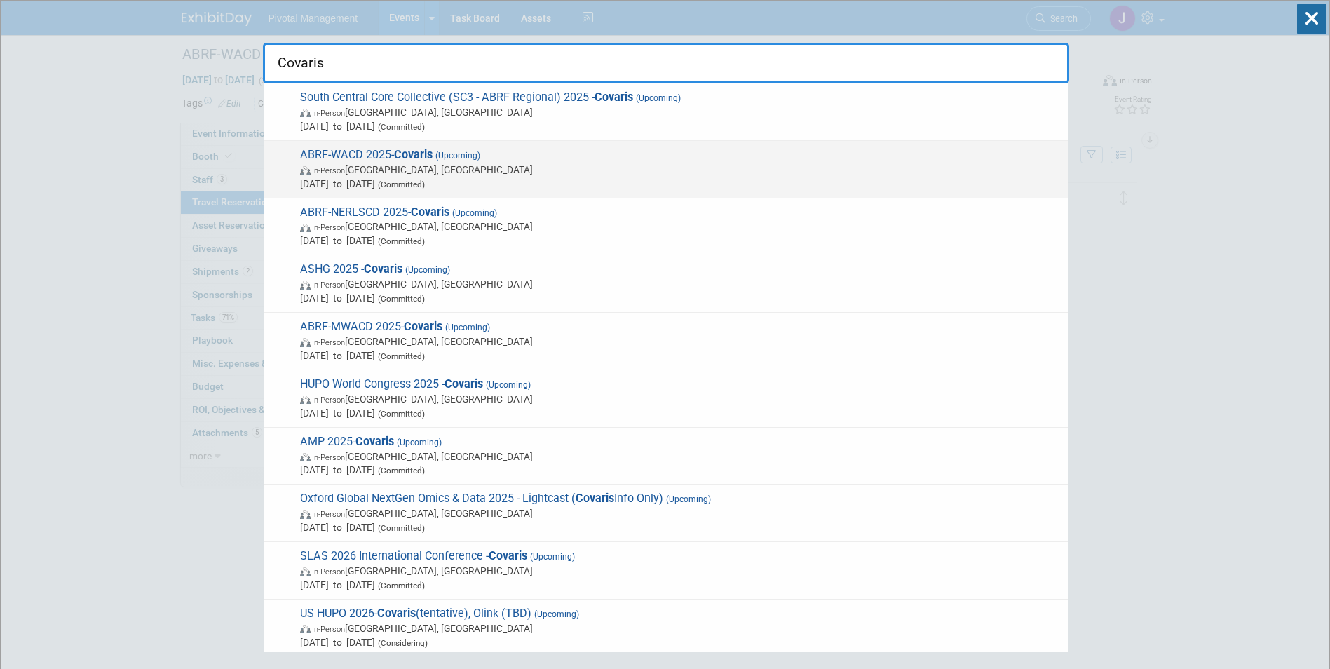
click at [422, 185] on span "(Committed)" at bounding box center [400, 184] width 50 height 10
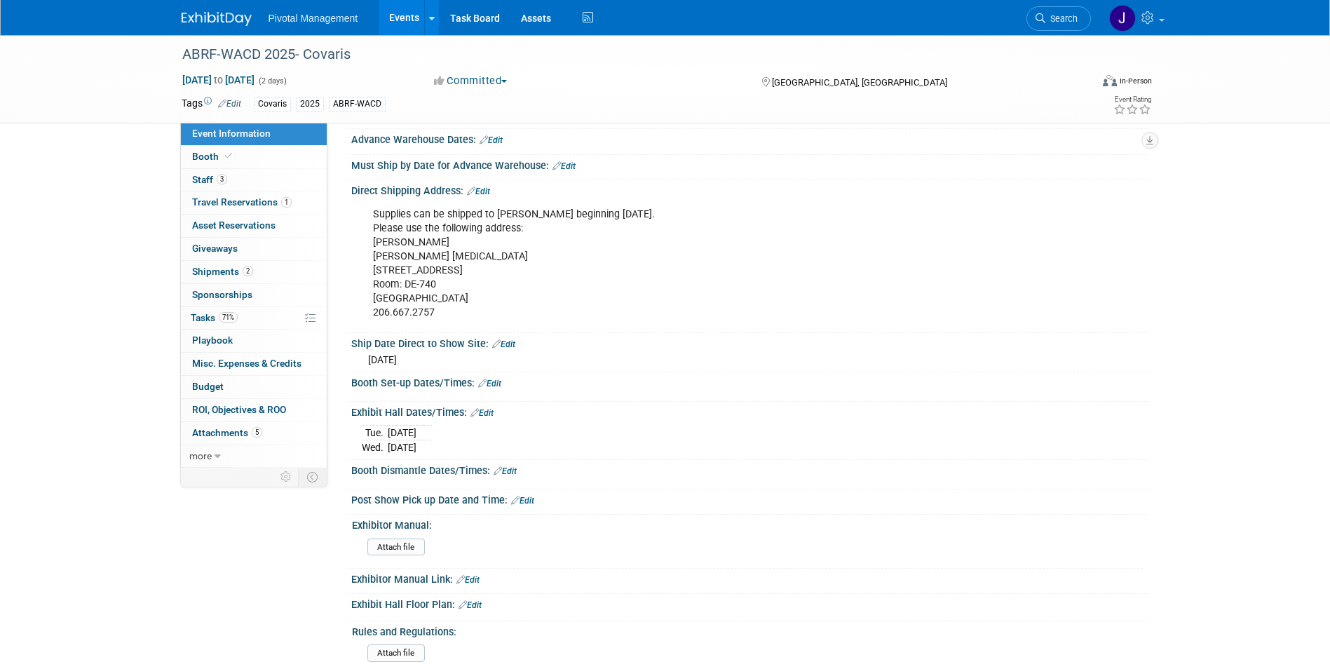
scroll to position [1262, 0]
click at [1049, 11] on link "Search" at bounding box center [1058, 18] width 64 height 25
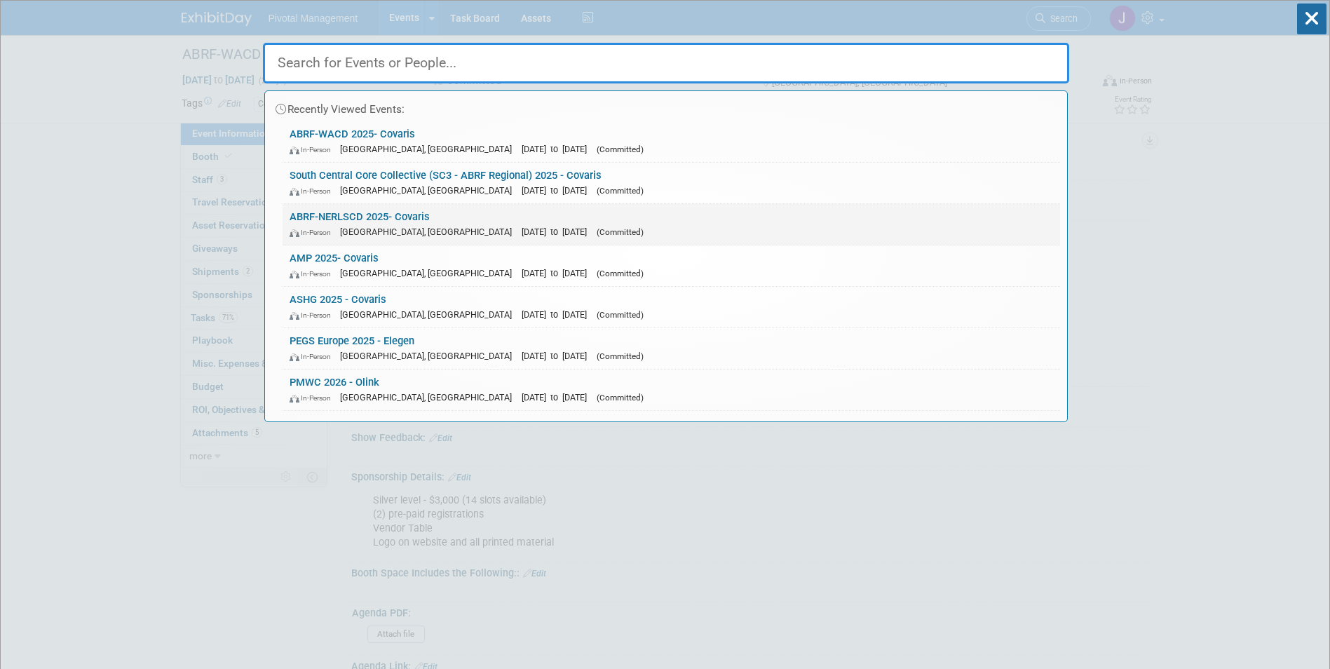
click at [517, 216] on link "ABRF-NERLSCD 2025- Covaris In-Person New Haven, CT Oct 8, 2025 to Oct 10, 2025 …" at bounding box center [670, 224] width 777 height 41
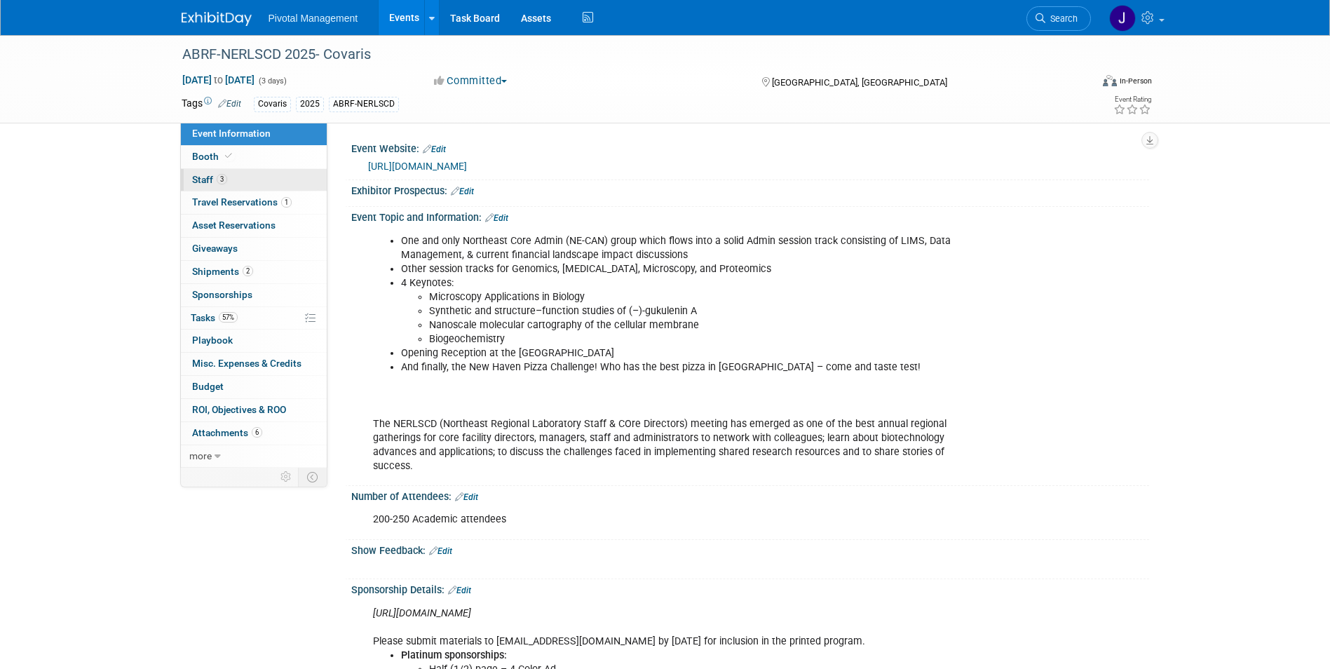
click at [196, 179] on span "Staff 3" at bounding box center [209, 179] width 35 height 11
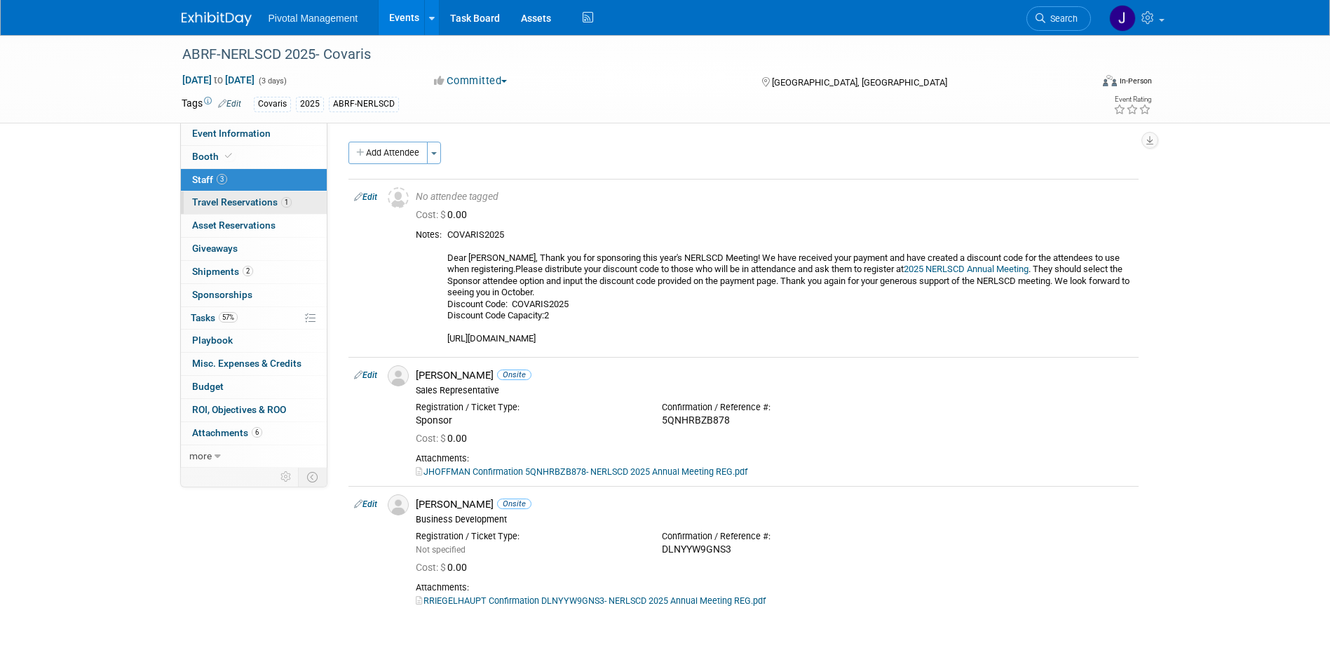
click at [228, 203] on span "Travel Reservations 1" at bounding box center [242, 201] width 100 height 11
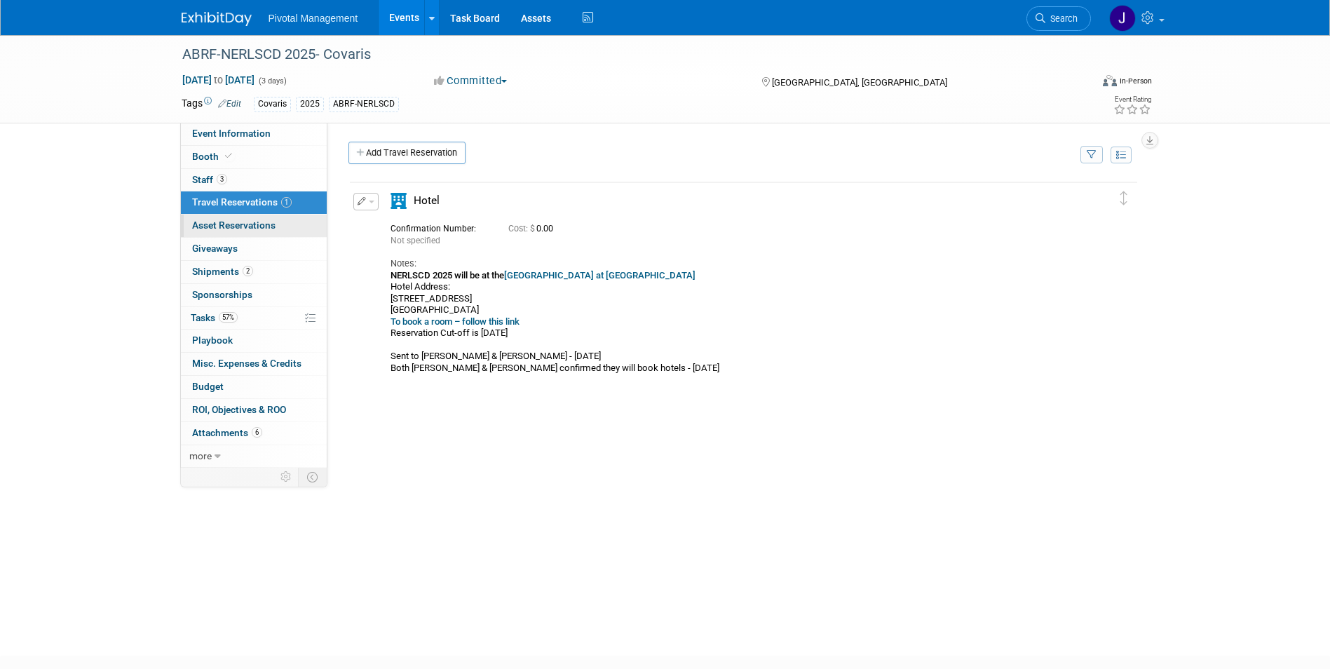
click at [227, 231] on span "Asset Reservations 0" at bounding box center [233, 224] width 83 height 11
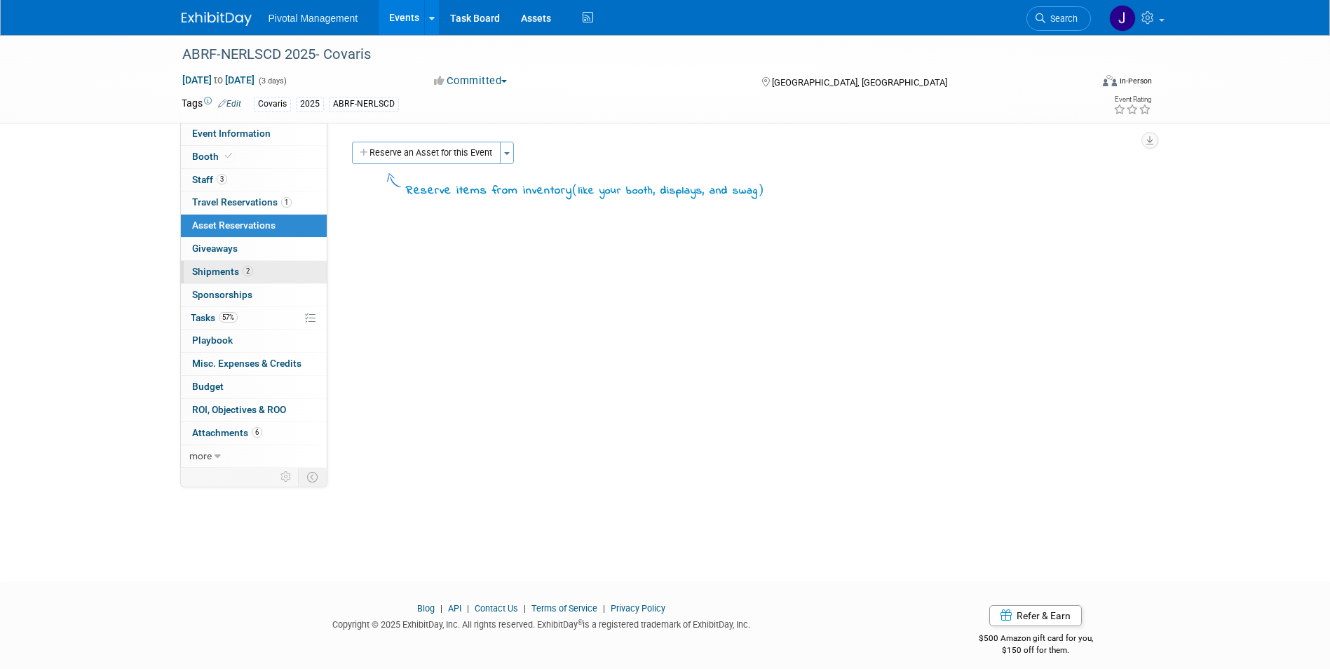
click at [228, 261] on link "2 Shipments 2" at bounding box center [254, 272] width 146 height 22
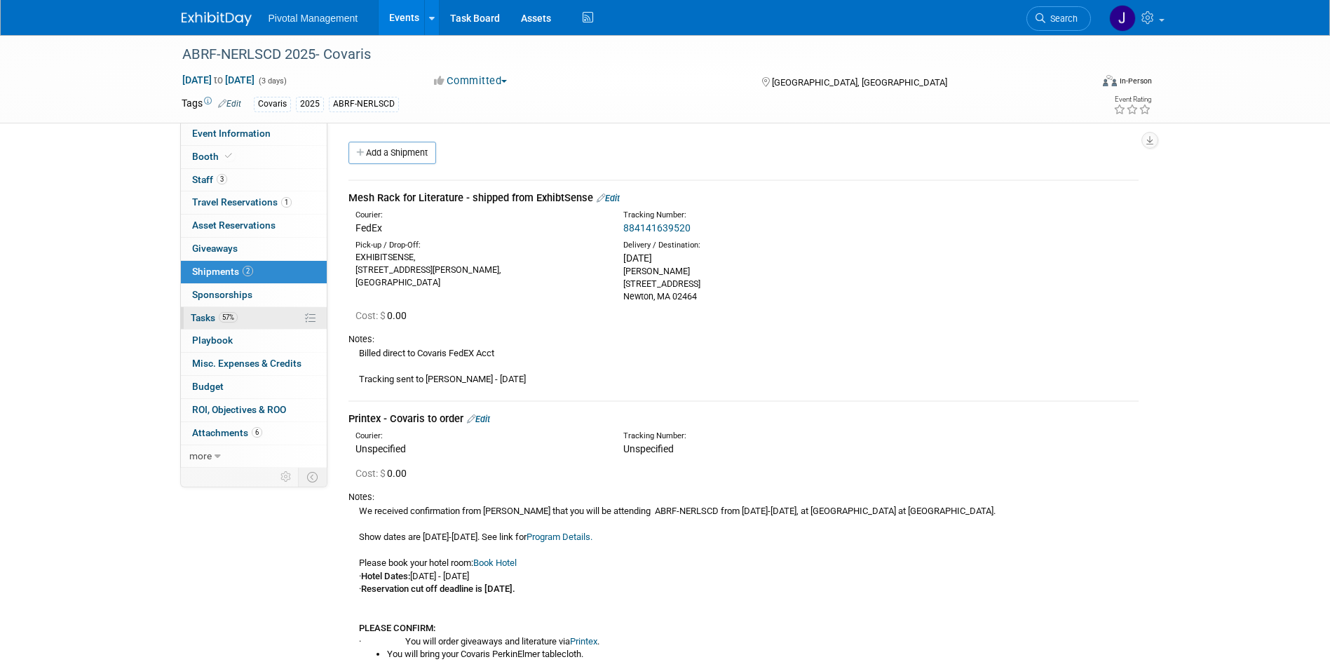
click at [231, 307] on link "57% Tasks 57%" at bounding box center [254, 318] width 146 height 22
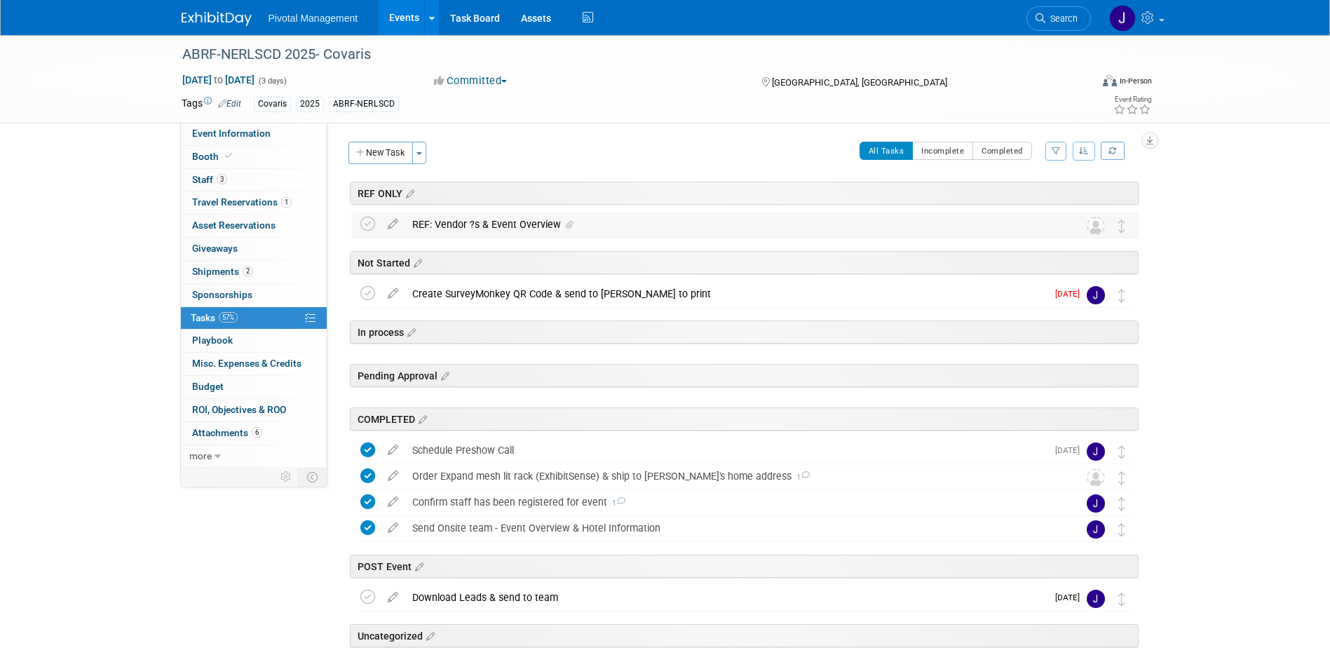
click at [507, 228] on div "REF: Vendor ?s & Event Overview" at bounding box center [731, 224] width 653 height 24
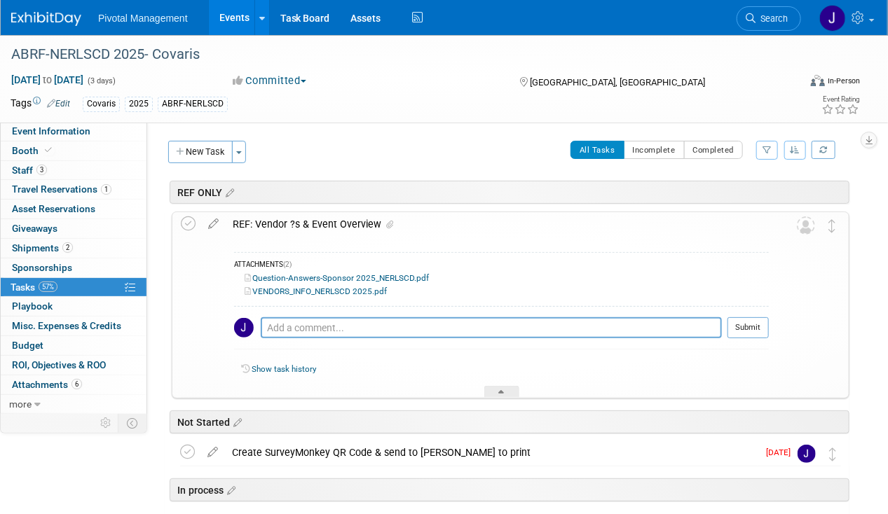
click at [332, 278] on link "Question-Answers-Sponsor 2025_NERLSCD.pdf" at bounding box center [337, 278] width 184 height 10
click at [300, 291] on link "VENDORS_INFO_NERLSCD 2025.pdf" at bounding box center [316, 292] width 142 height 10
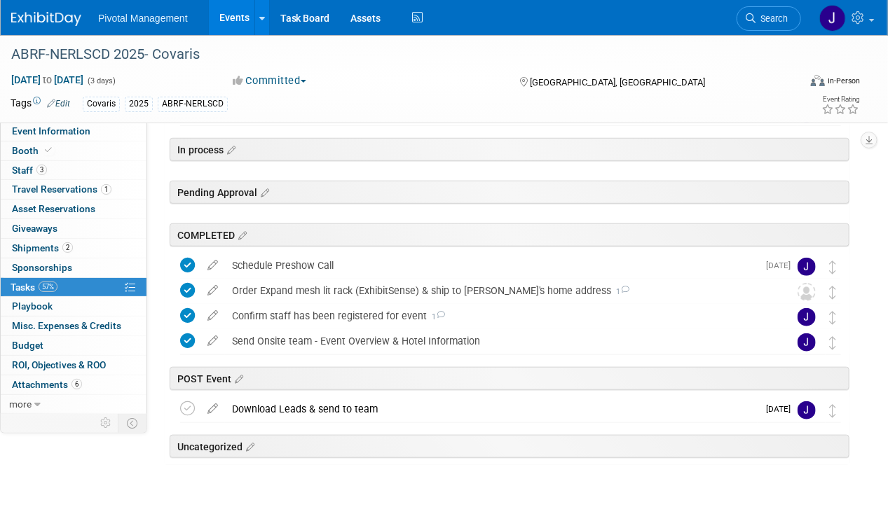
scroll to position [350, 0]
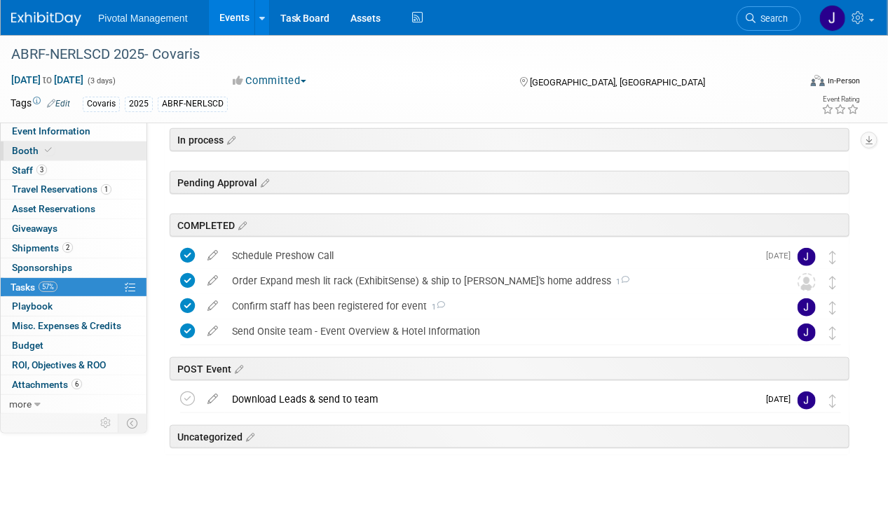
click at [22, 146] on span "Booth" at bounding box center [33, 150] width 43 height 11
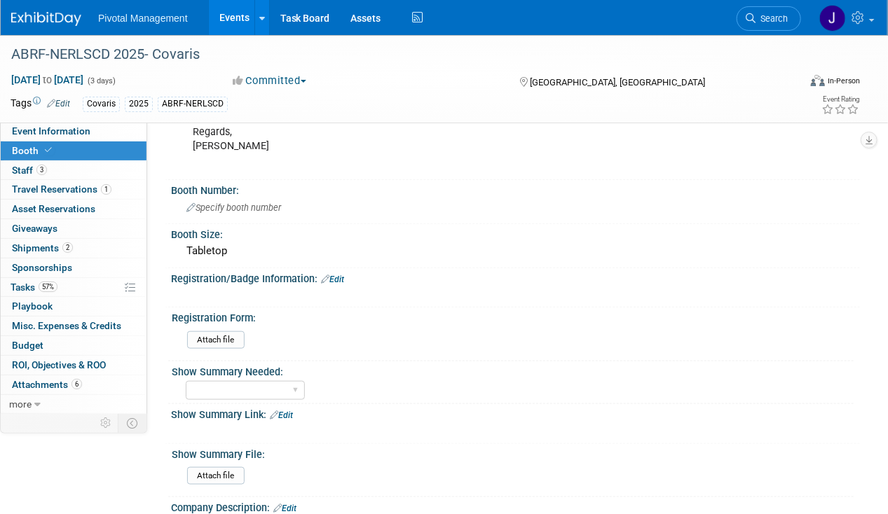
scroll to position [203, 0]
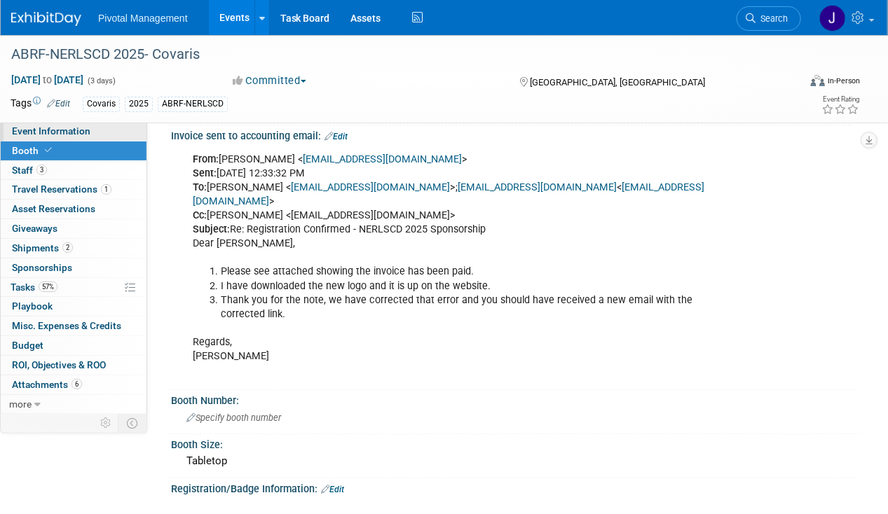
click at [82, 133] on span "Event Information" at bounding box center [51, 130] width 78 height 11
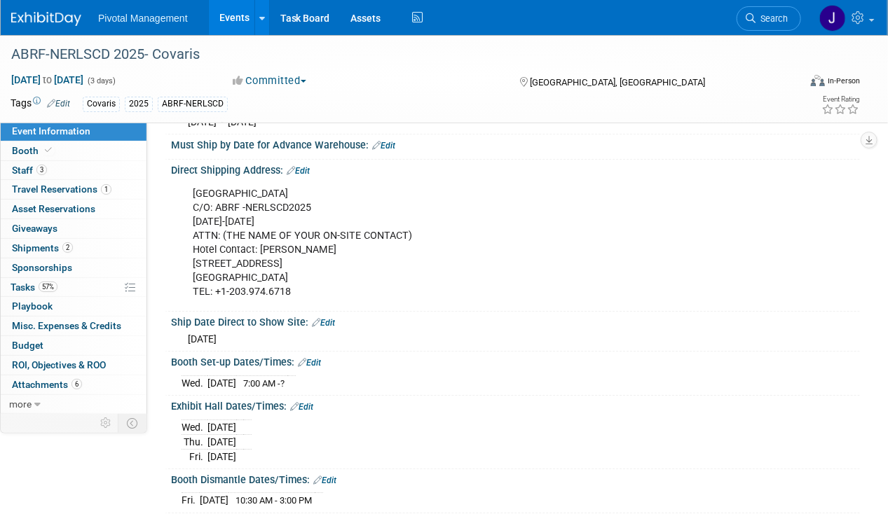
scroll to position [1752, 0]
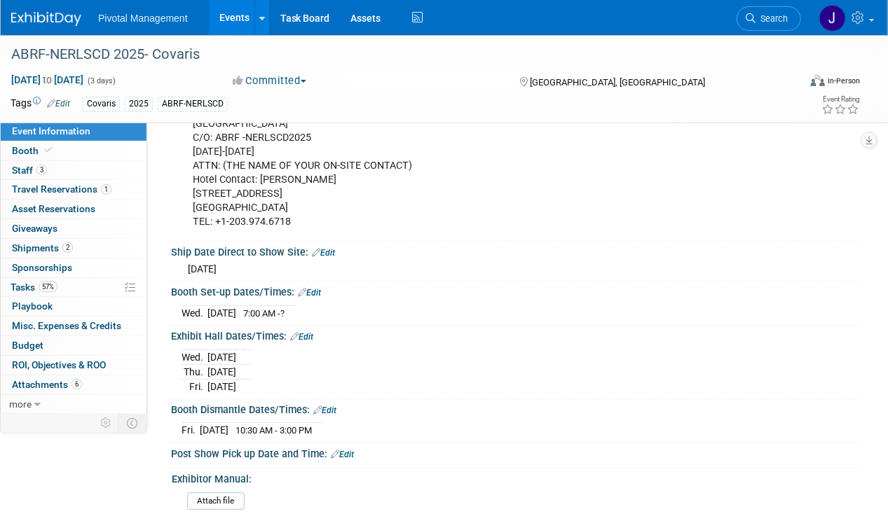
drag, startPoint x: 182, startPoint y: 283, endPoint x: 279, endPoint y: 283, distance: 97.4
click at [279, 306] on tr "[DATE] 7:00 AM - ?" at bounding box center [239, 313] width 114 height 15
copy tr "[DATE] 7:00"
click at [571, 259] on div "[DATE]" at bounding box center [516, 268] width 668 height 18
drag, startPoint x: 255, startPoint y: 282, endPoint x: 209, endPoint y: 287, distance: 46.5
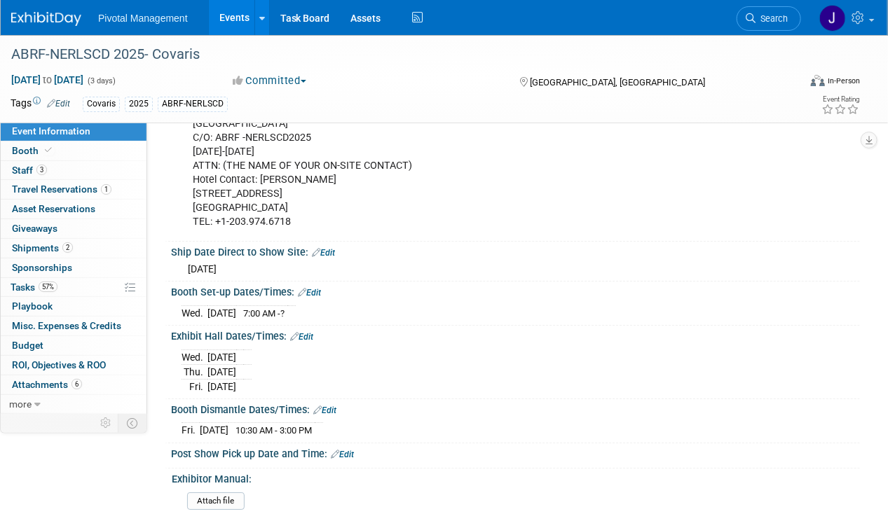
click at [209, 306] on td "[DATE]" at bounding box center [221, 313] width 29 height 15
copy td "[DATE]"
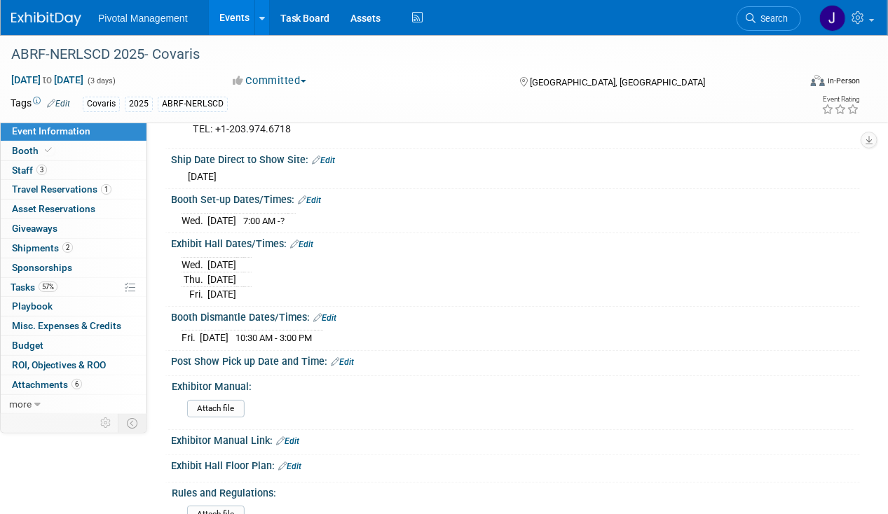
scroll to position [1892, 0]
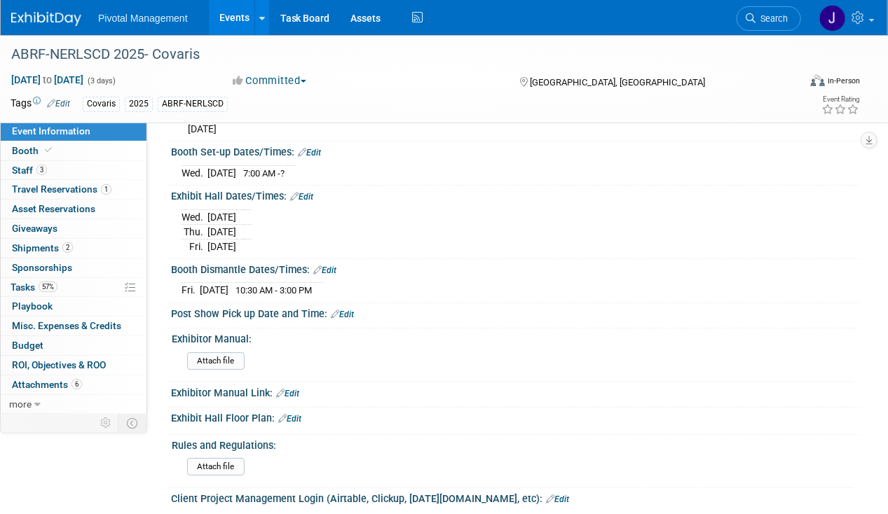
drag, startPoint x: 182, startPoint y: 262, endPoint x: 374, endPoint y: 266, distance: 192.1
click at [374, 279] on div "[DATE] 10:30 AM - 3:00 PM" at bounding box center [516, 288] width 668 height 19
copy table
click at [778, 17] on span "Search" at bounding box center [772, 18] width 32 height 11
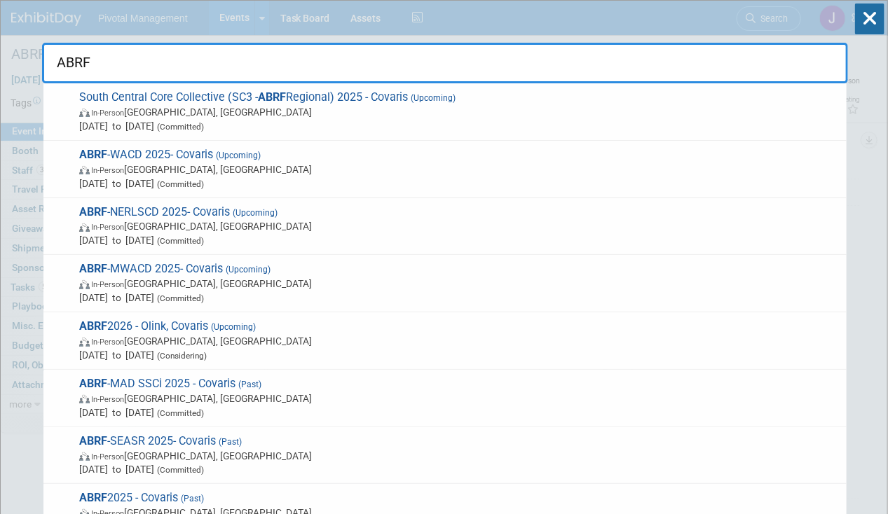
type input "ABRF"
